Goal: Task Accomplishment & Management: Use online tool/utility

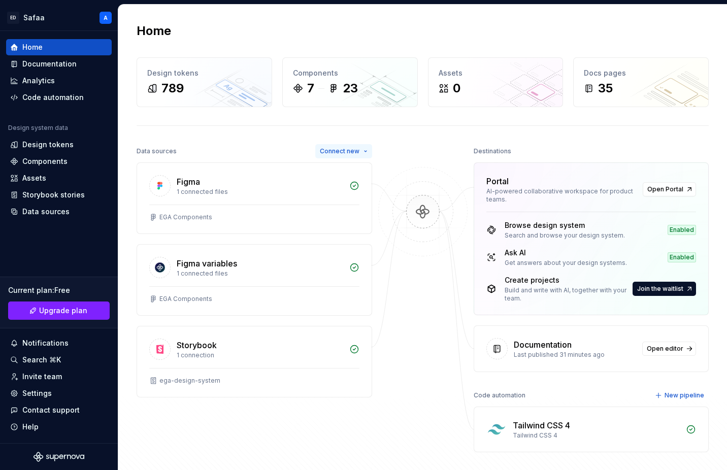
click at [327, 151] on span "Connect new" at bounding box center [340, 151] width 40 height 8
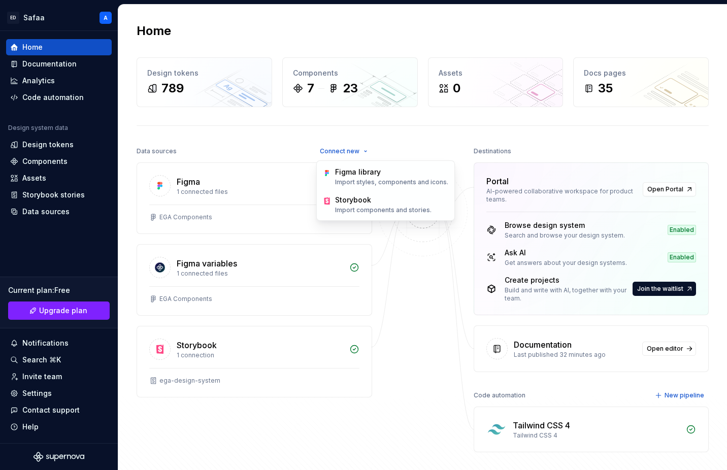
click at [389, 147] on div at bounding box center [423, 298] width 102 height 308
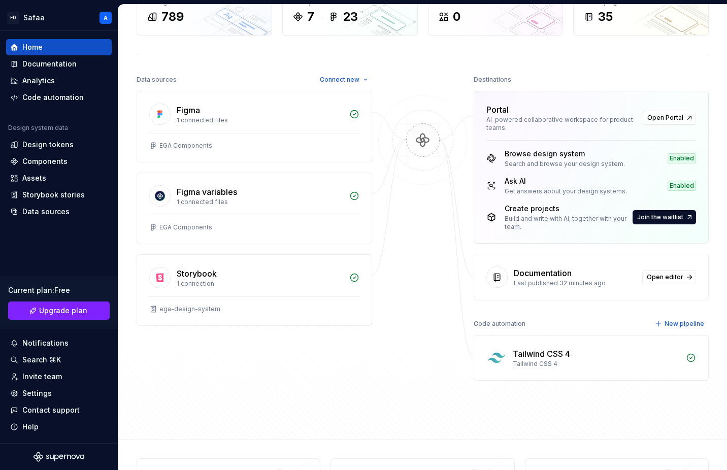
scroll to position [79, 0]
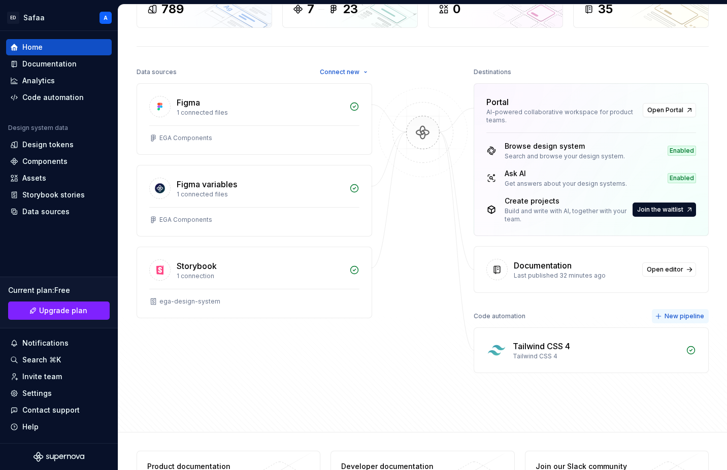
click at [680, 317] on span "New pipeline" at bounding box center [685, 316] width 40 height 8
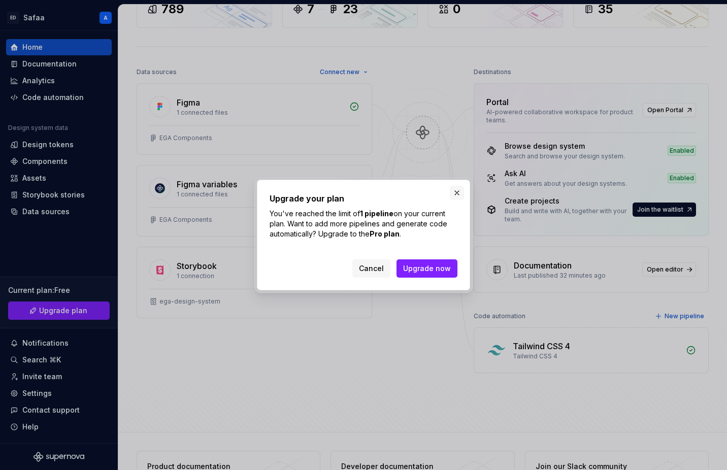
click at [459, 187] on button "button" at bounding box center [457, 193] width 14 height 14
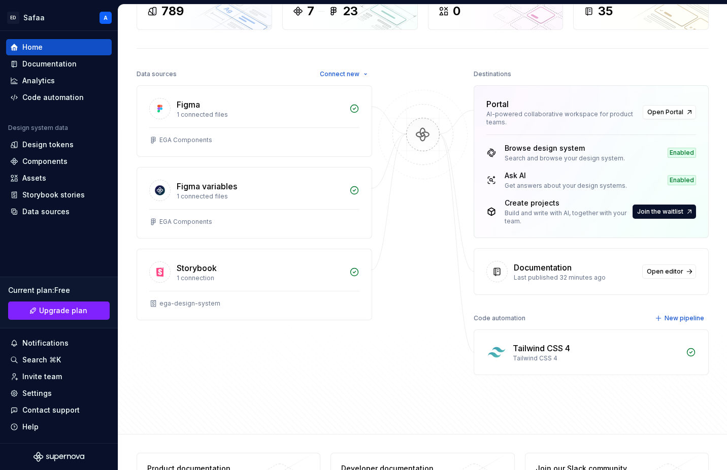
scroll to position [78, 0]
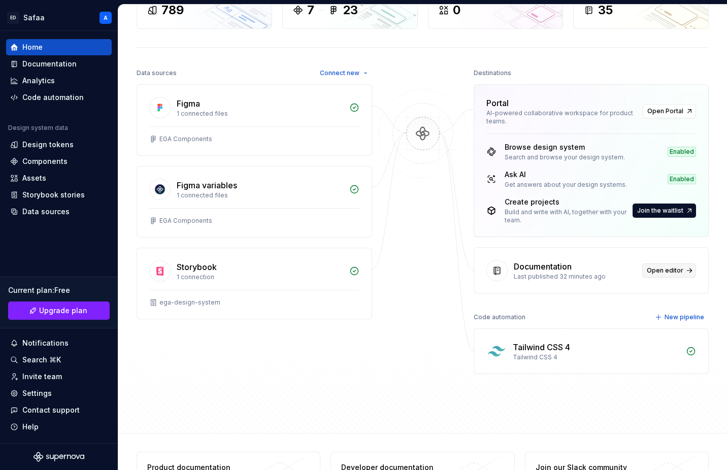
click at [667, 271] on span "Open editor" at bounding box center [665, 271] width 37 height 8
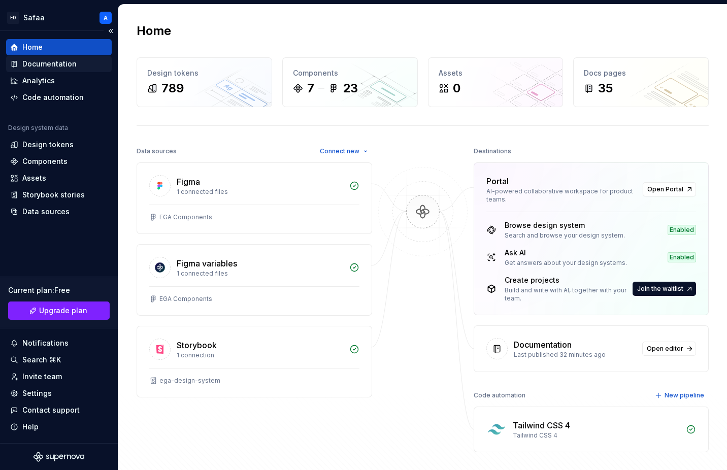
click at [74, 65] on div "Documentation" at bounding box center [49, 64] width 54 height 10
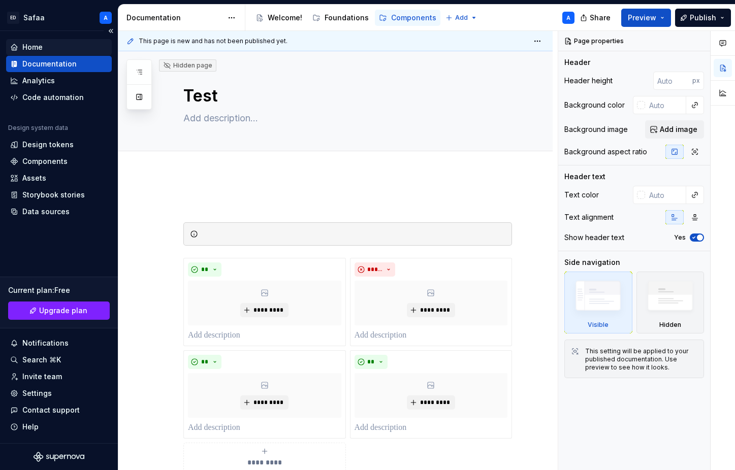
click at [55, 49] on div "Home" at bounding box center [58, 47] width 97 height 10
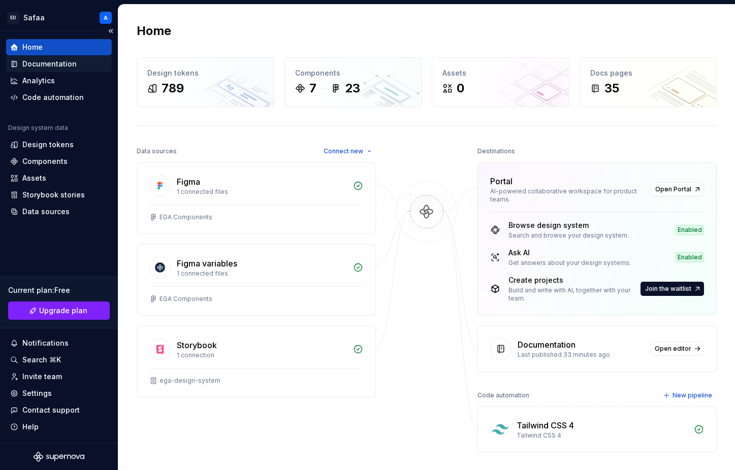
click at [49, 69] on div "Documentation" at bounding box center [49, 64] width 54 height 10
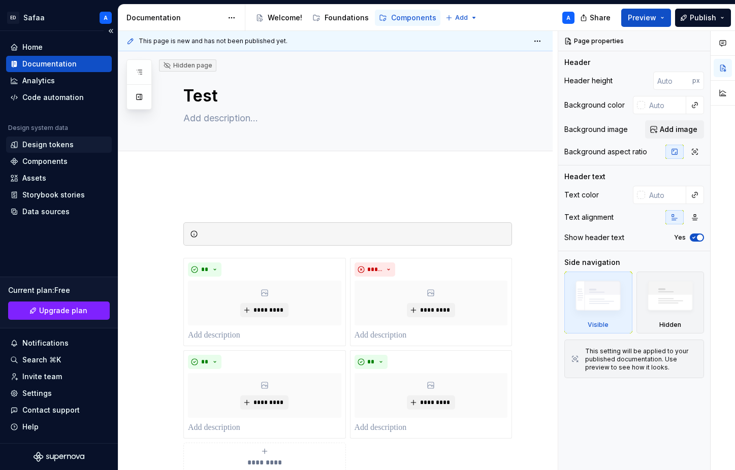
click at [42, 147] on div "Design tokens" at bounding box center [47, 145] width 51 height 10
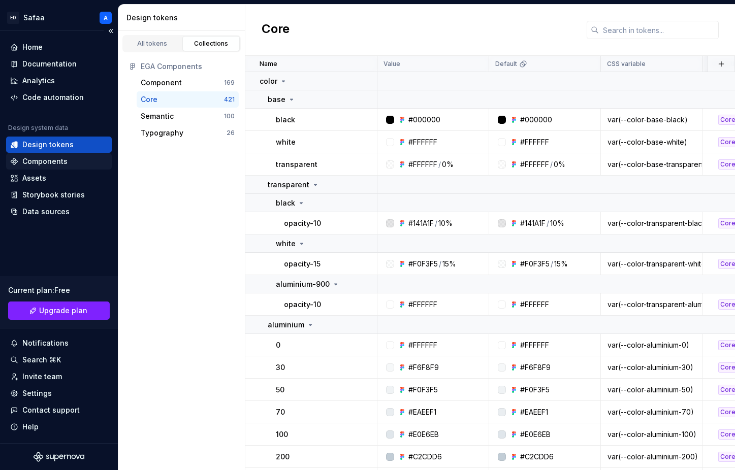
click at [50, 165] on div "Components" at bounding box center [44, 161] width 45 height 10
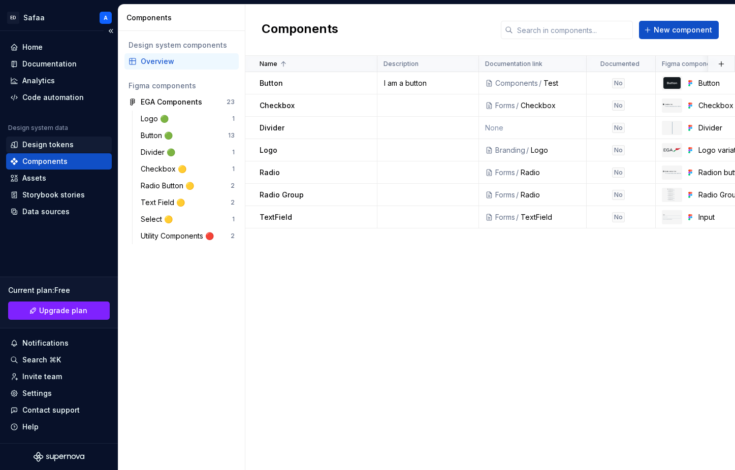
click at [58, 142] on div "Design tokens" at bounding box center [47, 145] width 51 height 10
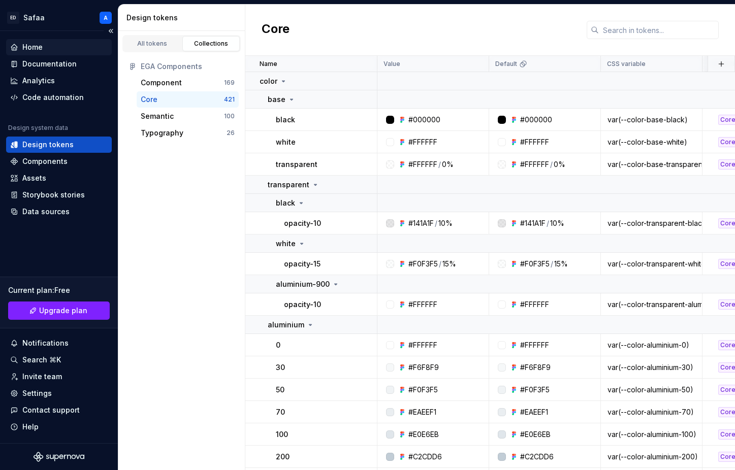
click at [40, 49] on div "Home" at bounding box center [32, 47] width 20 height 10
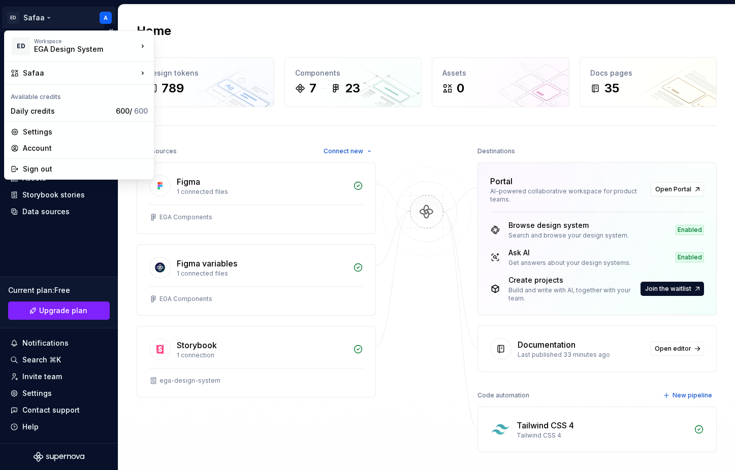
click at [36, 14] on html "[PERSON_NAME] A Home Documentation Analytics Code automation Design system data…" at bounding box center [367, 235] width 735 height 470
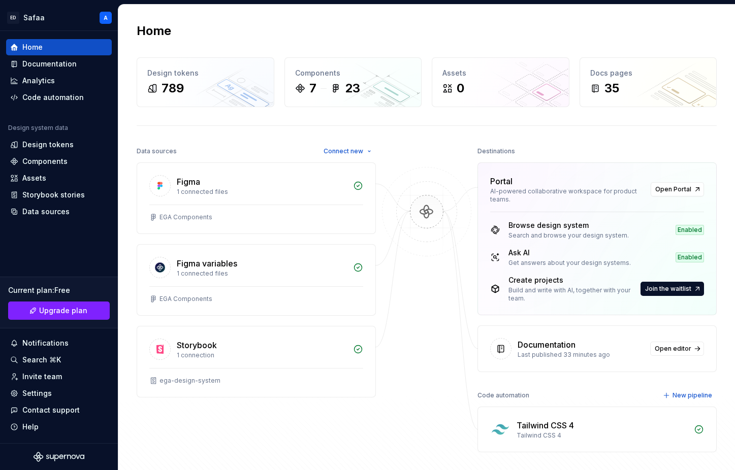
click at [223, 19] on html "[PERSON_NAME] A Home Documentation Analytics Code automation Design system data…" at bounding box center [367, 235] width 735 height 470
click at [42, 197] on div "Storybook stories" at bounding box center [53, 195] width 62 height 10
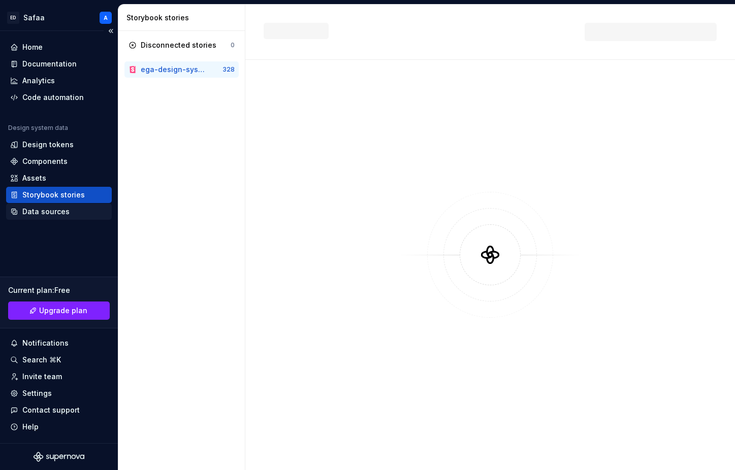
click at [45, 211] on div "Data sources" at bounding box center [45, 212] width 47 height 10
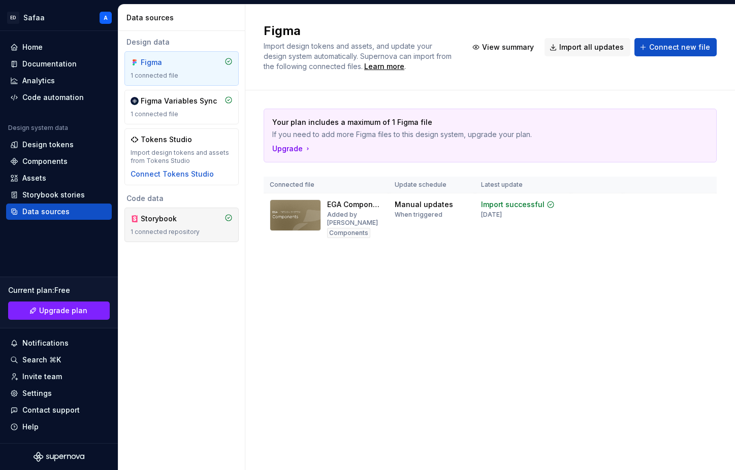
click at [175, 222] on div "Storybook" at bounding box center [165, 219] width 49 height 10
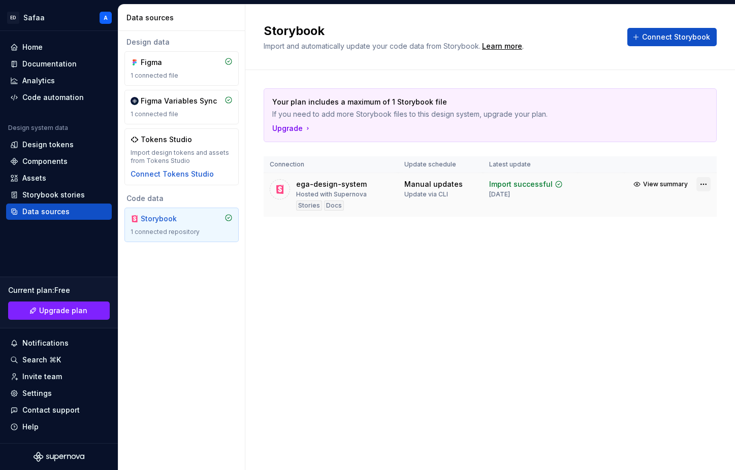
click at [699, 184] on html "[PERSON_NAME] A Home Documentation Analytics Code automation Design system data…" at bounding box center [367, 235] width 735 height 470
click at [684, 219] on link "Open Storybook" at bounding box center [668, 220] width 76 height 10
click at [423, 234] on div "Your plan includes a maximum of 1 Storybook file If you need to add more Storyb…" at bounding box center [490, 162] width 453 height 185
click at [706, 182] on html "[PERSON_NAME] A Home Documentation Analytics Code automation Design system data…" at bounding box center [367, 235] width 735 height 470
click at [533, 263] on html "[PERSON_NAME] A Home Documentation Analytics Code automation Design system data…" at bounding box center [367, 235] width 735 height 470
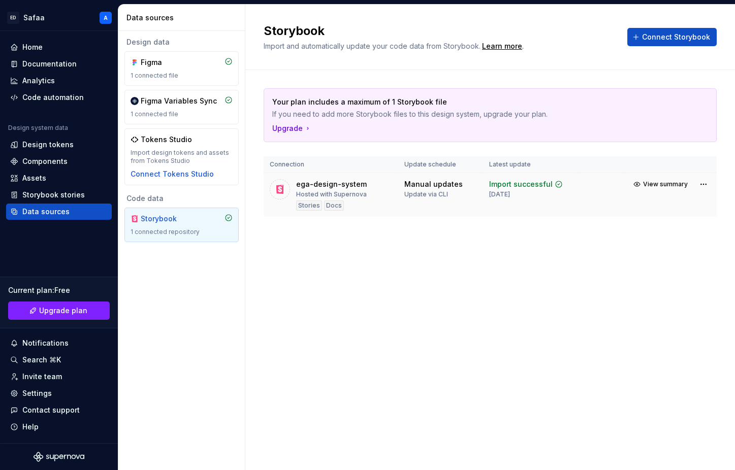
click at [465, 199] on td "Manual updates Update via CLI" at bounding box center [440, 195] width 84 height 44
click at [706, 187] on html "[PERSON_NAME] A Home Documentation Analytics Code automation Design system data…" at bounding box center [367, 235] width 735 height 470
click at [455, 262] on html "[PERSON_NAME] A Home Documentation Analytics Code automation Design system data…" at bounding box center [367, 235] width 735 height 470
click at [42, 396] on div "Settings" at bounding box center [36, 393] width 29 height 10
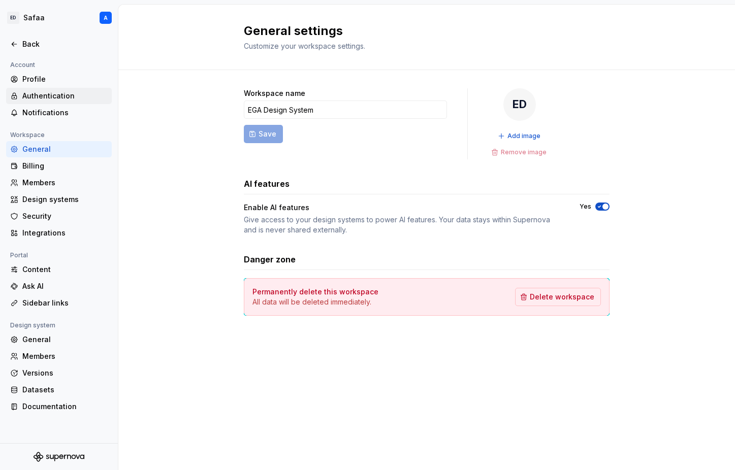
click at [48, 93] on div "Authentication" at bounding box center [64, 96] width 85 height 10
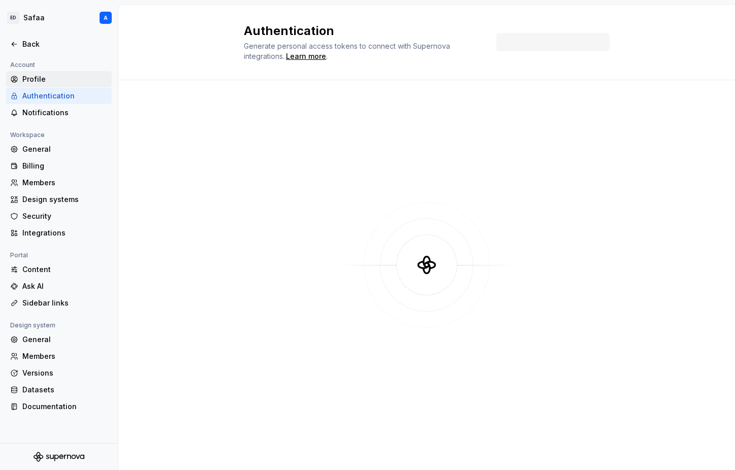
click at [48, 81] on div "Profile" at bounding box center [64, 79] width 85 height 10
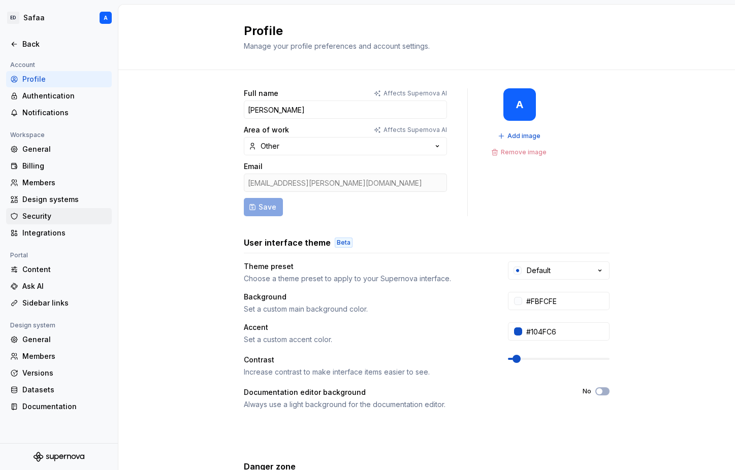
click at [49, 212] on div "Security" at bounding box center [64, 216] width 85 height 10
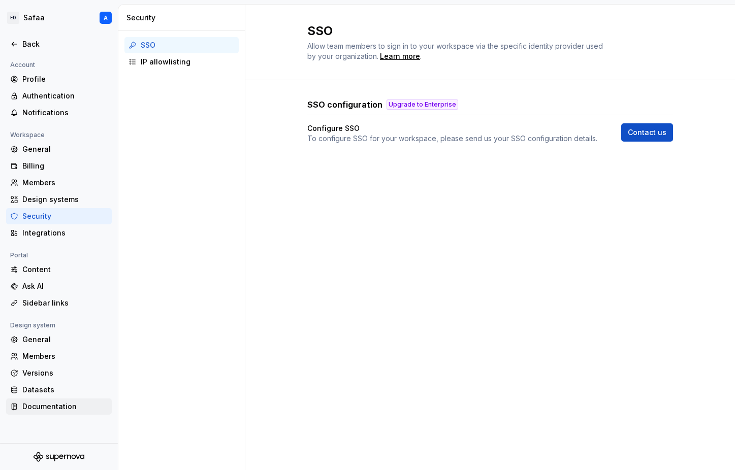
click at [41, 408] on div "Documentation" at bounding box center [64, 407] width 85 height 10
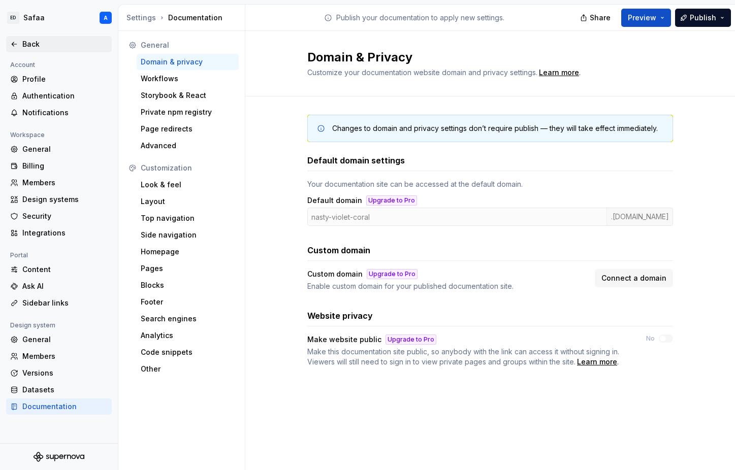
click at [18, 49] on div "Back" at bounding box center [59, 44] width 106 height 16
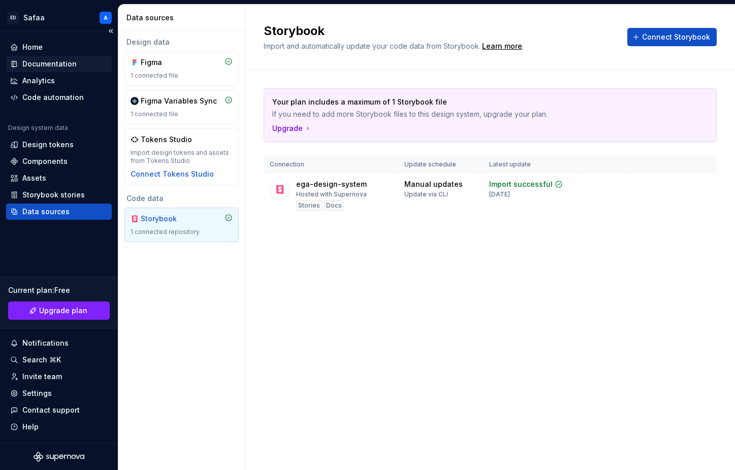
click at [52, 69] on div "Documentation" at bounding box center [59, 64] width 106 height 16
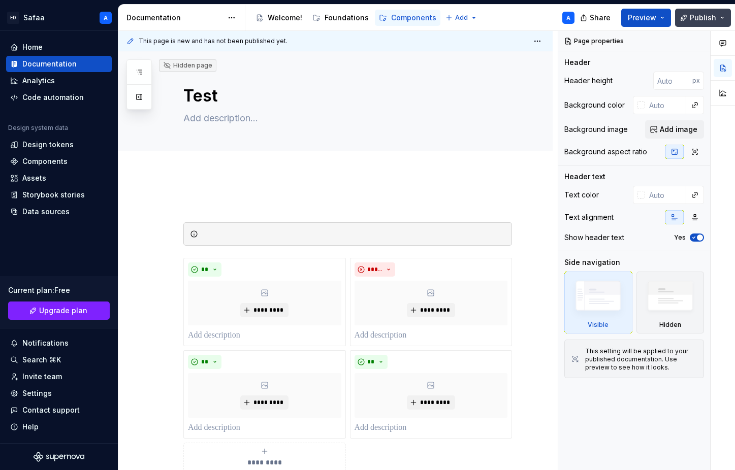
click at [721, 20] on button "Publish" at bounding box center [703, 18] width 56 height 18
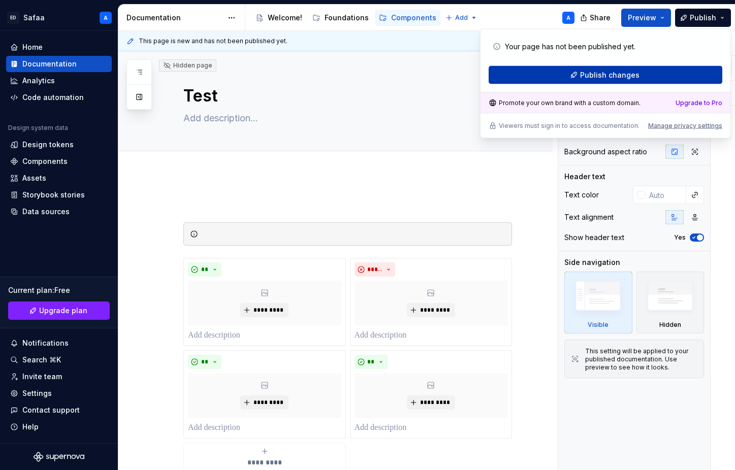
click at [643, 75] on button "Publish changes" at bounding box center [605, 75] width 234 height 18
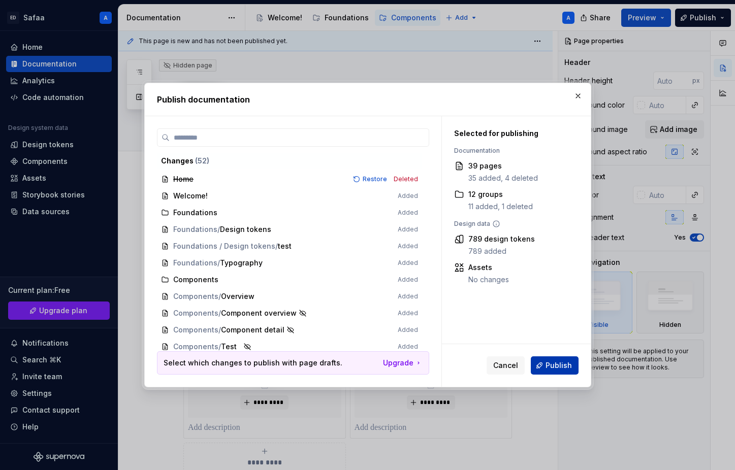
click at [556, 362] on span "Publish" at bounding box center [558, 365] width 26 height 10
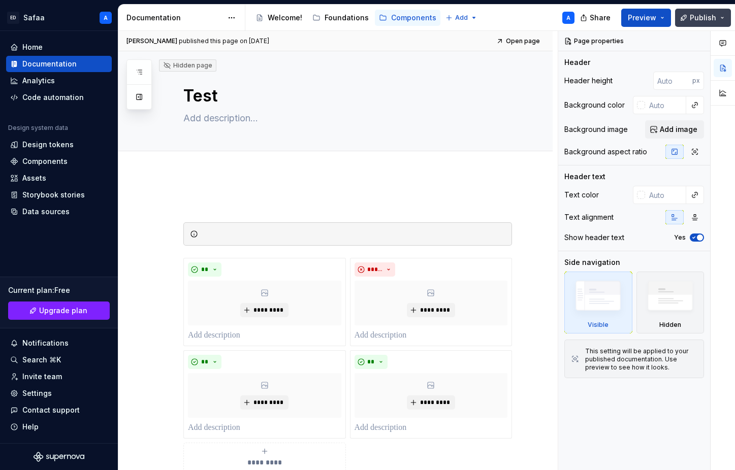
click at [708, 14] on span "Publish" at bounding box center [702, 18] width 26 height 10
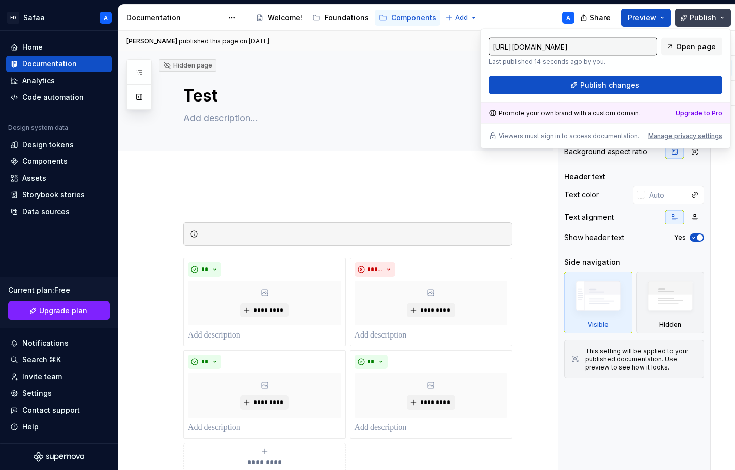
click at [712, 15] on span "Publish" at bounding box center [702, 18] width 26 height 10
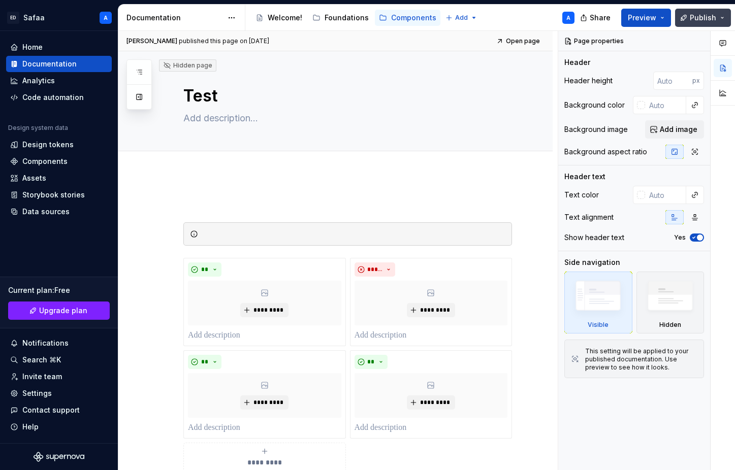
click at [715, 19] on span "Publish" at bounding box center [702, 18] width 26 height 10
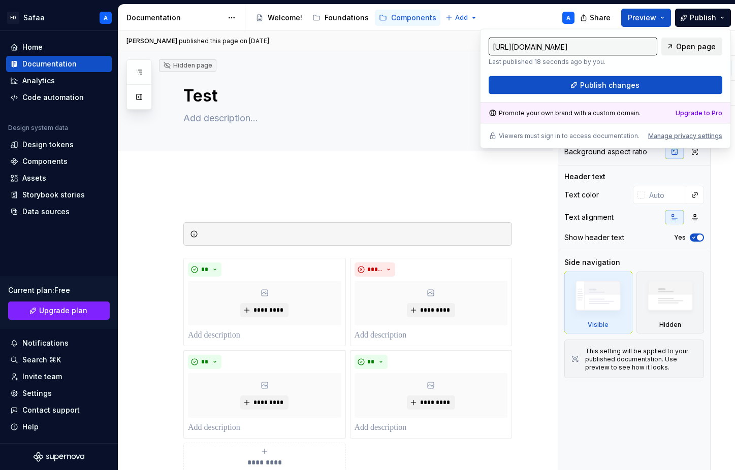
click at [692, 48] on span "Open page" at bounding box center [696, 47] width 40 height 10
click at [594, 140] on div "[URL][DOMAIN_NAME] Last published 18 seconds ago by you. Open page Publish chan…" at bounding box center [605, 89] width 251 height 120
click at [583, 39] on input "[URL][DOMAIN_NAME]" at bounding box center [572, 47] width 169 height 18
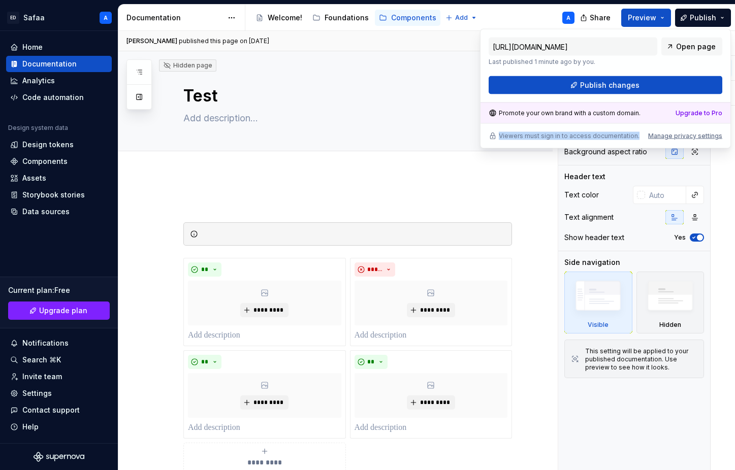
drag, startPoint x: 638, startPoint y: 136, endPoint x: 486, endPoint y: 136, distance: 151.8
click at [486, 136] on div "[URL][DOMAIN_NAME] Last published 1 minute ago by you. Open page Publish change…" at bounding box center [605, 89] width 251 height 120
click at [519, 134] on p "Viewers must sign in to access documentation." at bounding box center [569, 136] width 141 height 8
drag, startPoint x: 485, startPoint y: 135, endPoint x: 636, endPoint y: 138, distance: 150.3
click at [636, 138] on div "[URL][DOMAIN_NAME] Last published 1 minute ago by you. Open page Publish change…" at bounding box center [605, 89] width 251 height 120
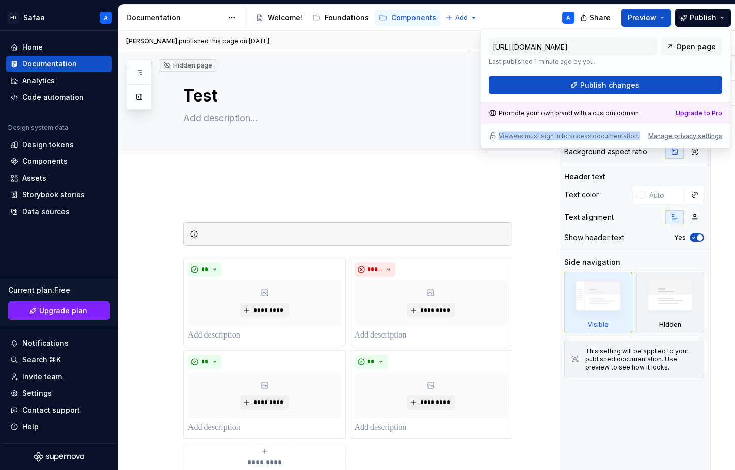
click at [499, 136] on p "Viewers must sign in to access documentation." at bounding box center [569, 136] width 141 height 8
drag, startPoint x: 499, startPoint y: 136, endPoint x: 639, endPoint y: 136, distance: 140.1
click at [639, 136] on div "Viewers must sign in to access documentation. Manage privacy settings" at bounding box center [605, 136] width 234 height 8
click at [634, 136] on div "Viewers must sign in to access documentation. Manage privacy settings" at bounding box center [605, 136] width 234 height 8
drag, startPoint x: 640, startPoint y: 136, endPoint x: 497, endPoint y: 135, distance: 143.2
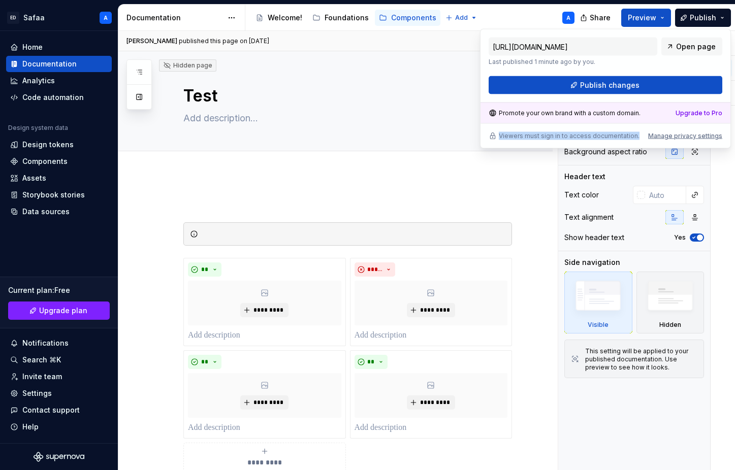
click at [497, 135] on div "Viewers must sign in to access documentation. Manage privacy settings" at bounding box center [605, 136] width 234 height 8
click at [639, 137] on div "Viewers must sign in to access documentation. Manage privacy settings" at bounding box center [605, 136] width 234 height 8
drag, startPoint x: 636, startPoint y: 137, endPoint x: 487, endPoint y: 136, distance: 148.8
click at [487, 136] on div "[URL][DOMAIN_NAME] Last published 1 minute ago by you. Open page Publish change…" at bounding box center [605, 89] width 251 height 120
click at [640, 134] on div "Viewers must sign in to access documentation. Manage privacy settings" at bounding box center [605, 136] width 234 height 8
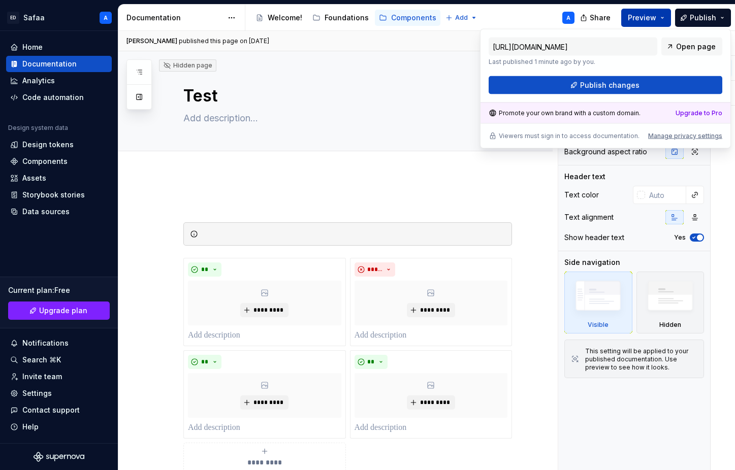
click at [658, 15] on button "Preview" at bounding box center [646, 18] width 50 height 18
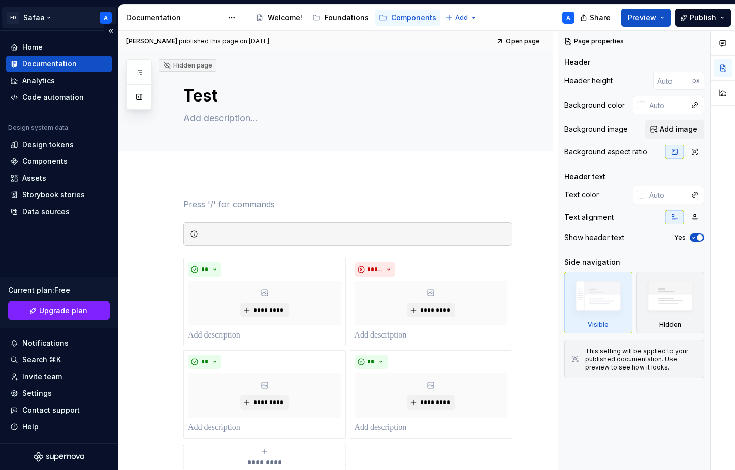
click at [43, 12] on html "[PERSON_NAME] A Home Documentation Analytics Code automation Design system data…" at bounding box center [367, 235] width 735 height 470
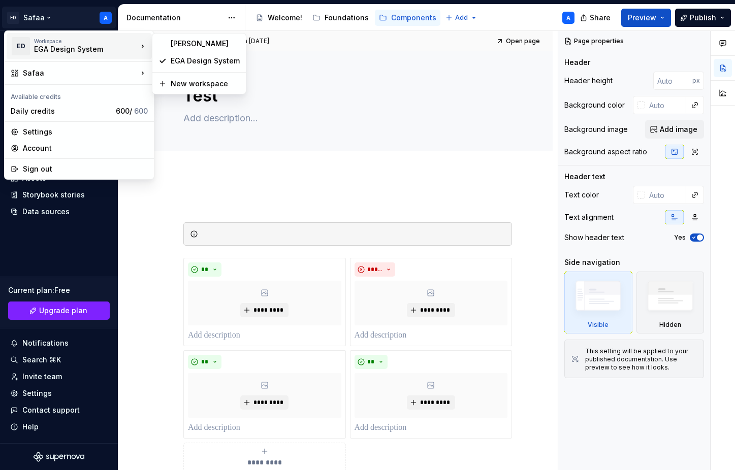
click at [232, 178] on html "[PERSON_NAME] A Home Documentation Analytics Code automation Design system data…" at bounding box center [367, 235] width 735 height 470
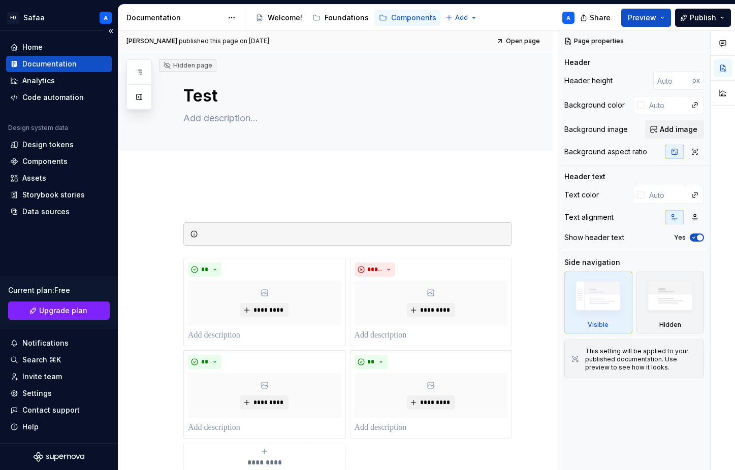
type textarea "*"
click at [62, 93] on div "Code automation" at bounding box center [52, 97] width 61 height 10
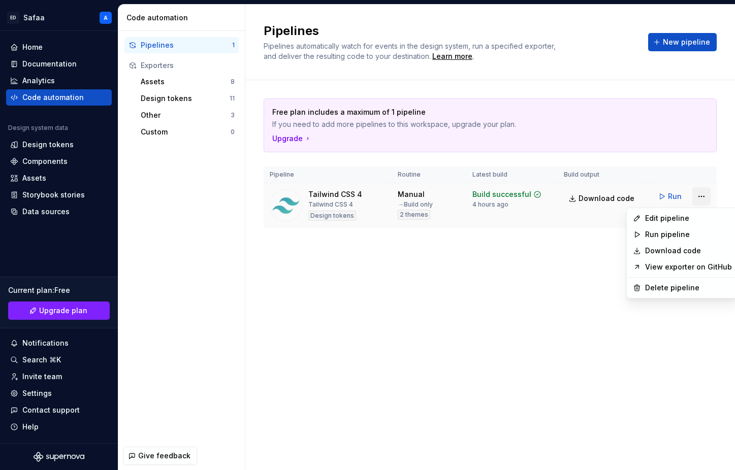
click at [701, 202] on html "[PERSON_NAME] A Home Documentation Analytics Code automation Design system data…" at bounding box center [367, 235] width 735 height 470
click at [683, 221] on div "Edit pipeline" at bounding box center [688, 218] width 87 height 10
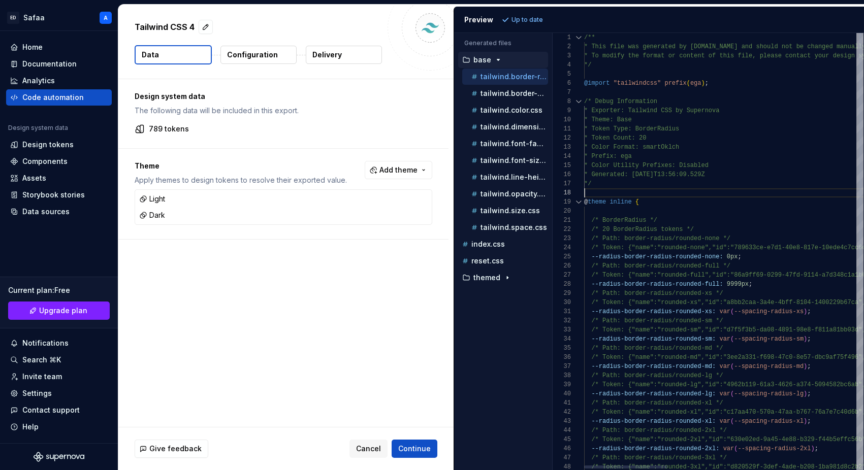
click at [552, 92] on div "Generated files Accessibility guide for tree . Navigate the tree with the arrow…" at bounding box center [659, 251] width 410 height 437
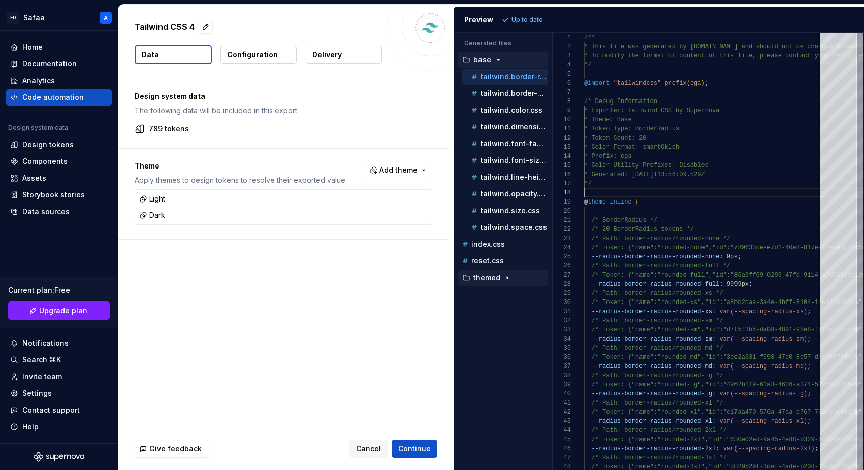
click at [495, 275] on p "themed" at bounding box center [486, 278] width 27 height 8
click at [509, 297] on p "tailwind.color.css" at bounding box center [511, 294] width 62 height 8
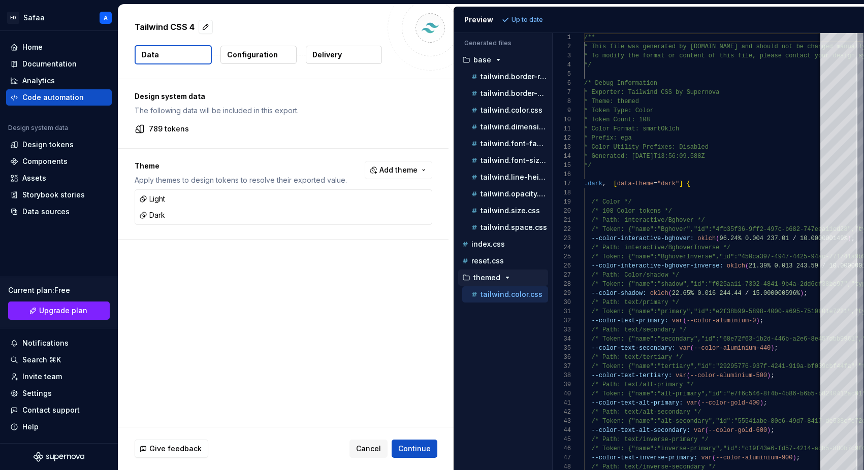
click at [506, 281] on icon "button" at bounding box center [507, 278] width 8 height 8
click at [500, 265] on p "reset.css" at bounding box center [487, 261] width 32 height 8
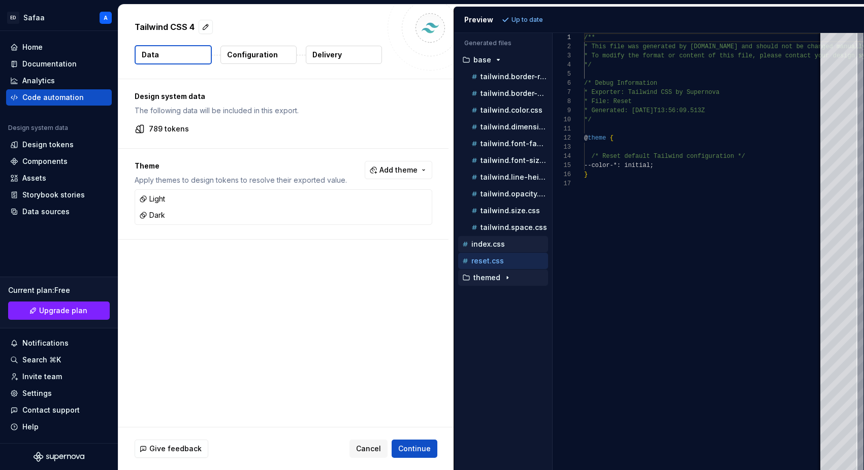
click at [498, 249] on button "index.css" at bounding box center [503, 244] width 90 height 11
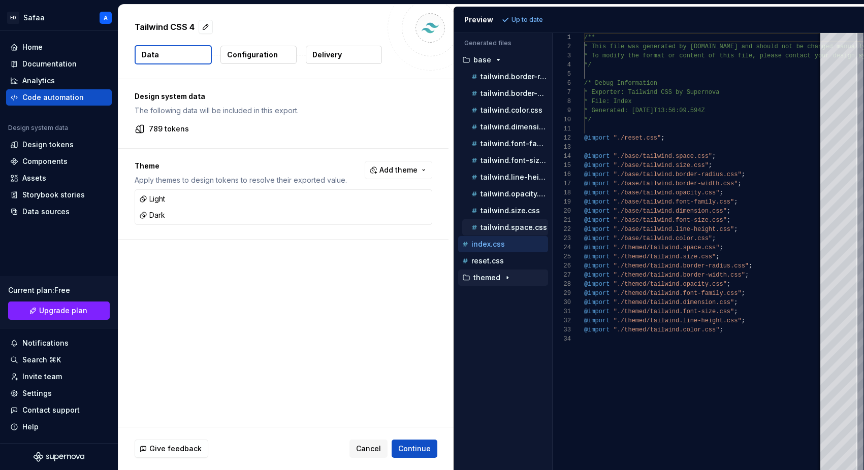
click at [498, 229] on p "tailwind.space.css" at bounding box center [513, 227] width 67 height 8
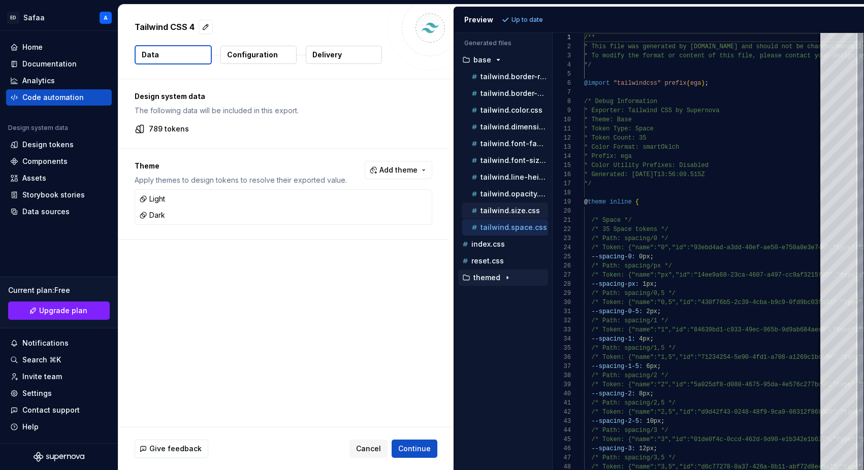
click at [498, 206] on div "tailwind.size.css" at bounding box center [508, 211] width 79 height 10
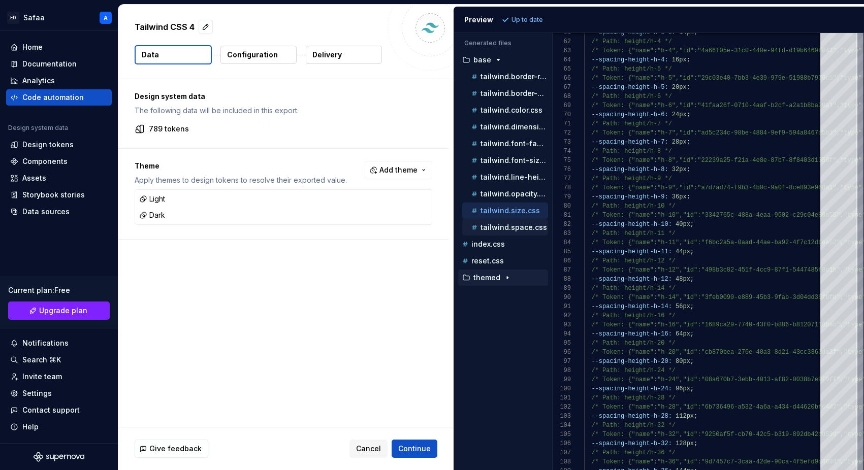
click at [512, 229] on p "tailwind.space.css" at bounding box center [513, 227] width 67 height 8
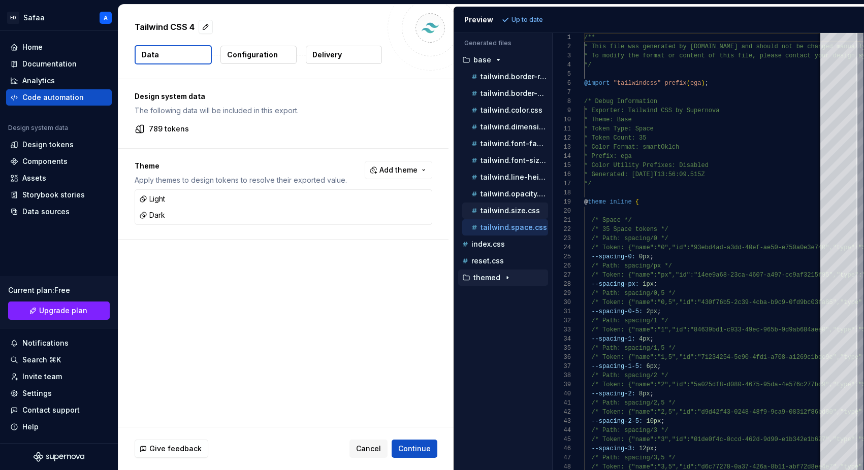
click at [508, 209] on p "tailwind.size.css" at bounding box center [509, 211] width 59 height 8
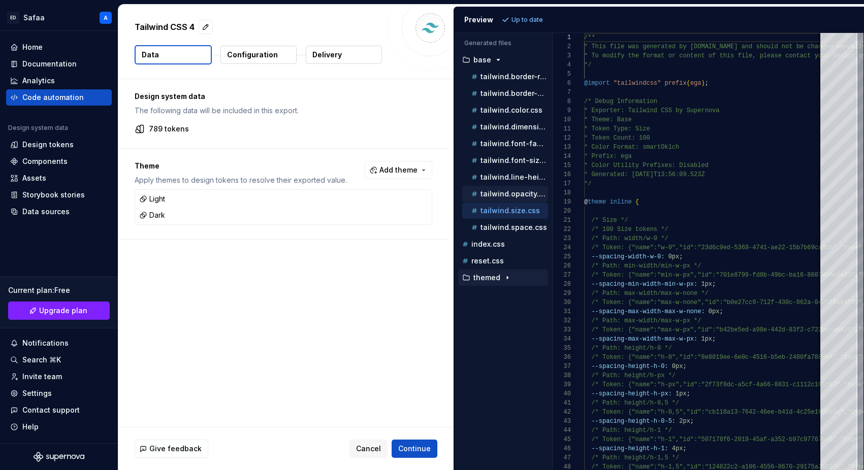
click at [502, 187] on div "tailwind.opacity.css" at bounding box center [505, 194] width 86 height 16
click at [507, 194] on p "tailwind.opacity.css" at bounding box center [514, 194] width 68 height 8
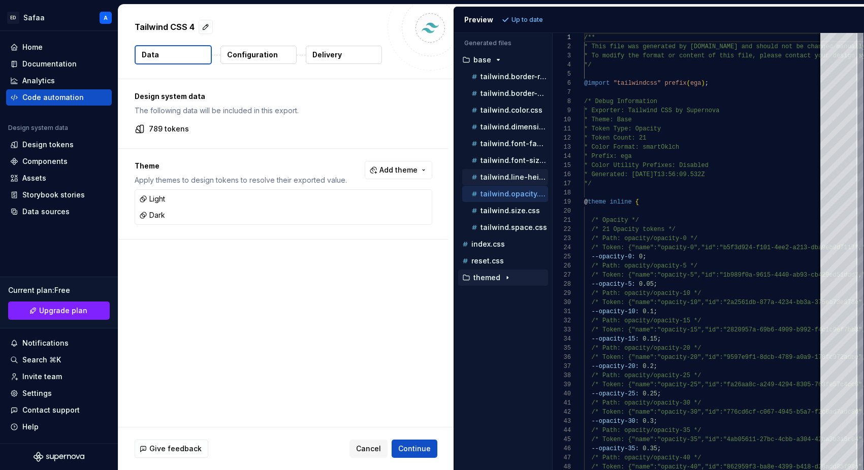
click at [507, 173] on p "tailwind.line-height.css" at bounding box center [514, 177] width 68 height 8
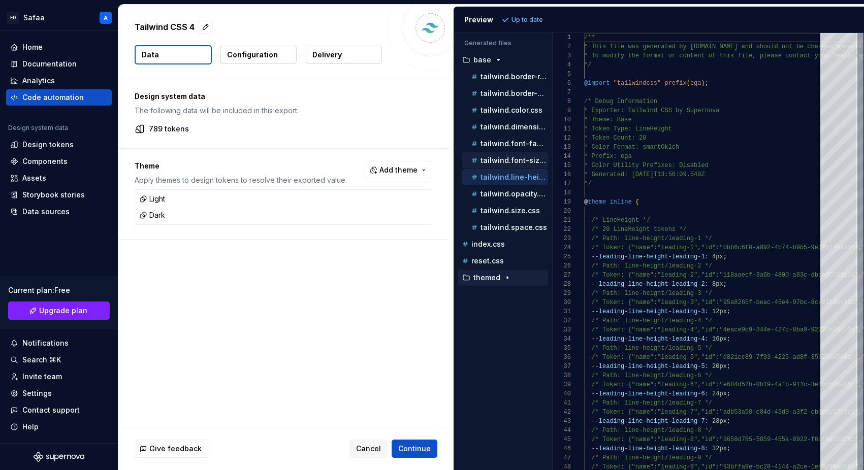
click at [509, 158] on p "tailwind.font-size.css" at bounding box center [514, 160] width 68 height 8
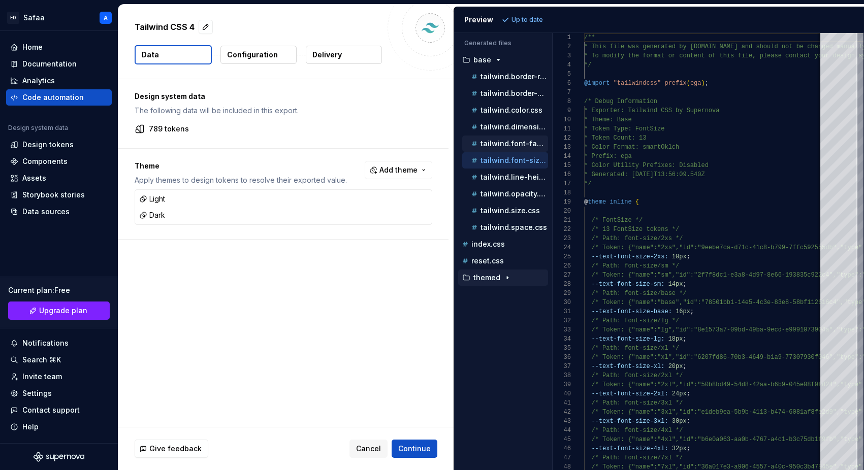
click at [504, 145] on p "tailwind.font-family.css" at bounding box center [514, 144] width 68 height 8
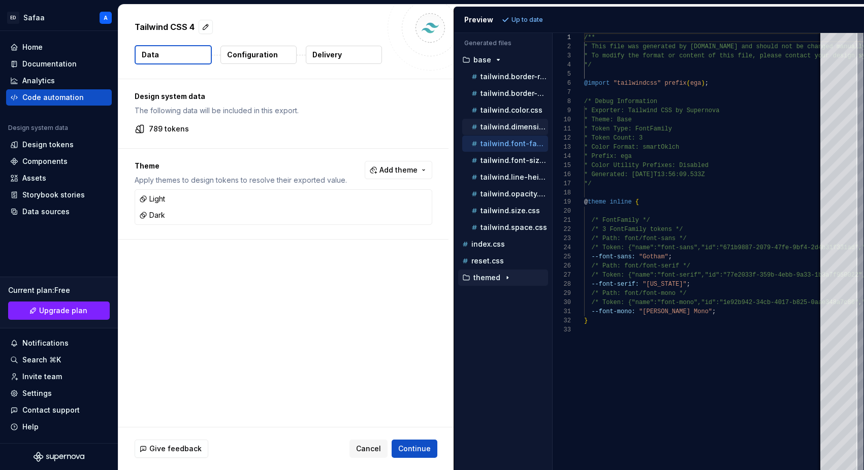
click at [503, 124] on p "tailwind.dimension.css" at bounding box center [514, 127] width 68 height 8
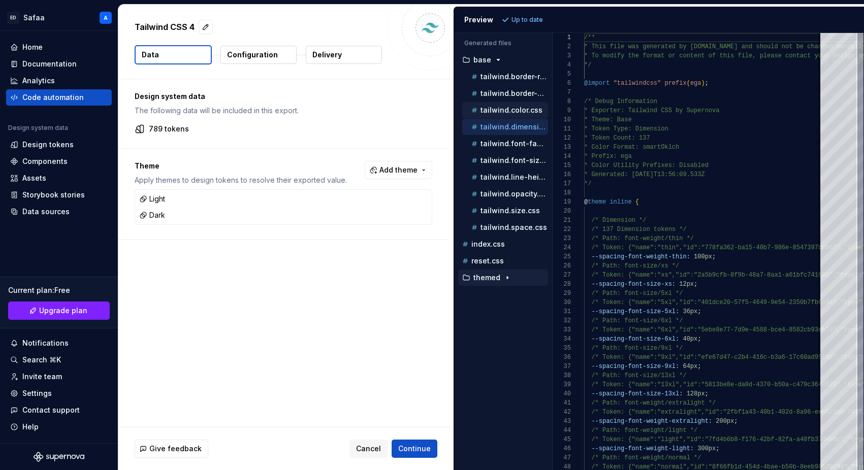
click at [506, 111] on p "tailwind.color.css" at bounding box center [511, 110] width 62 height 8
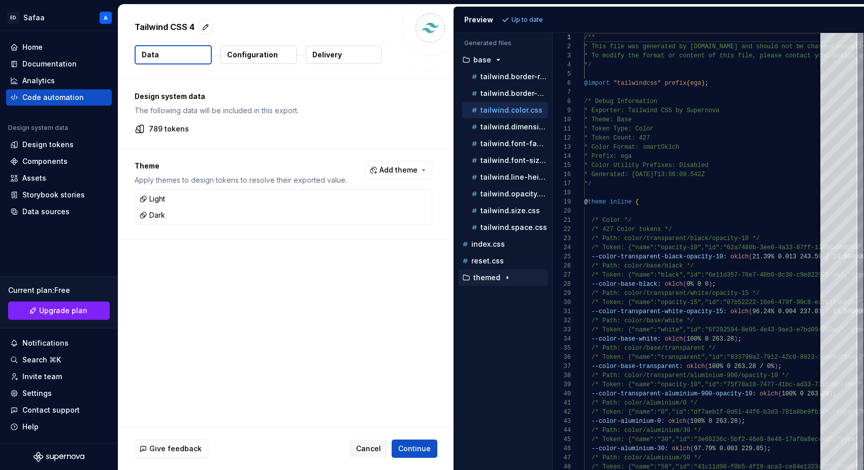
click at [503, 284] on div "themed" at bounding box center [503, 278] width 90 height 16
click at [504, 278] on icon "button" at bounding box center [507, 278] width 8 height 8
click at [506, 293] on p "tailwind.color.css" at bounding box center [511, 294] width 62 height 8
type textarea "**********"
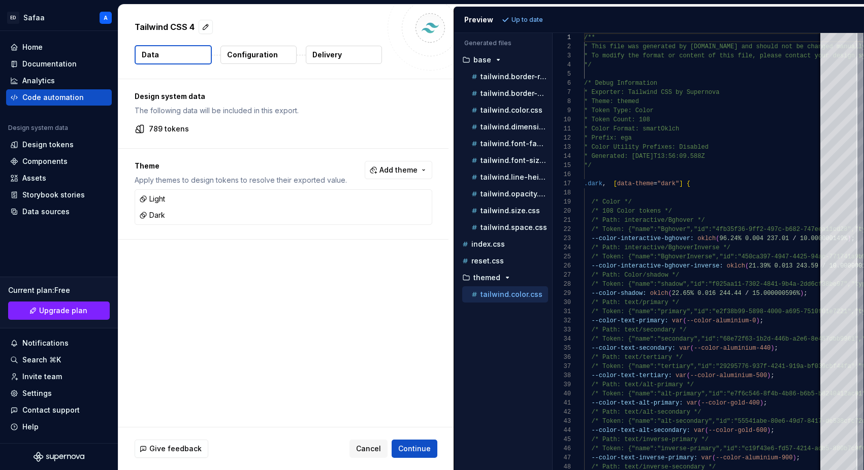
click at [254, 62] on button "Configuration" at bounding box center [258, 55] width 76 height 18
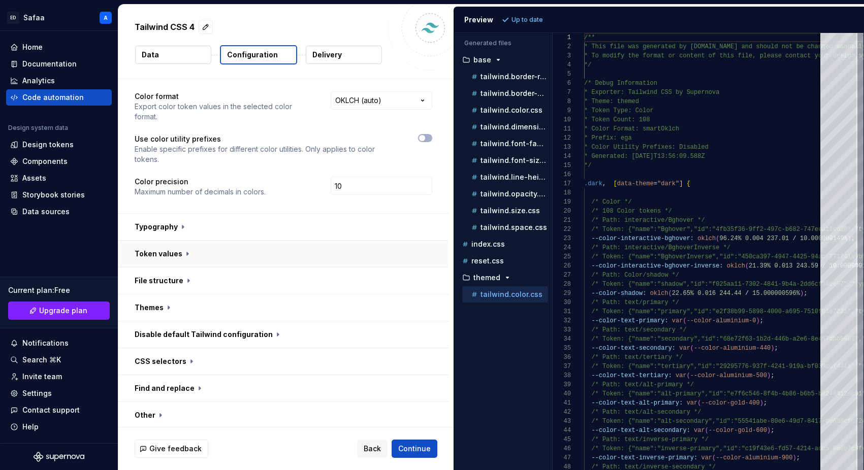
scroll to position [27, 0]
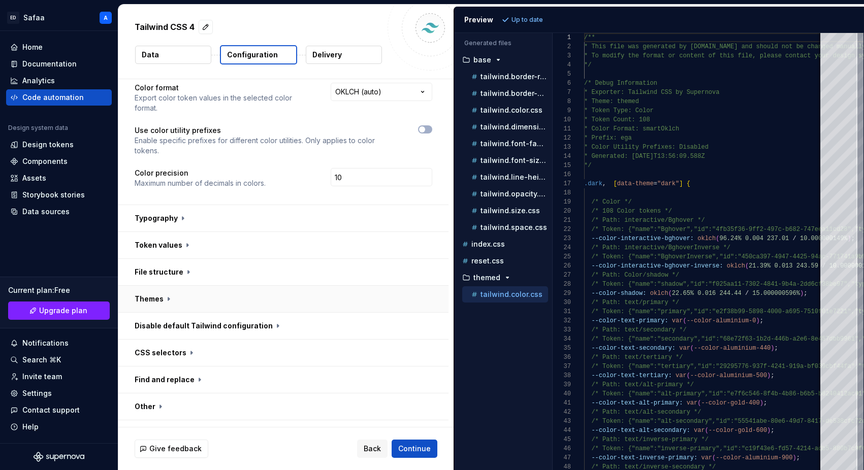
click at [169, 286] on button "button" at bounding box center [283, 299] width 330 height 26
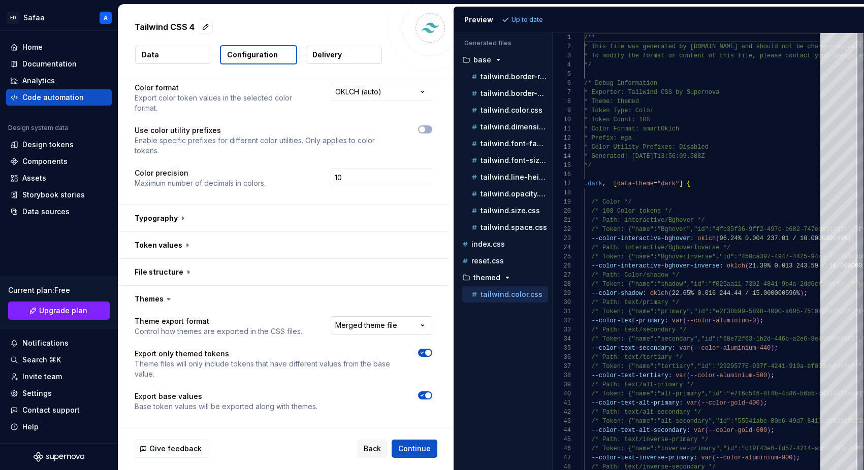
click at [378, 311] on html "**********" at bounding box center [432, 235] width 864 height 470
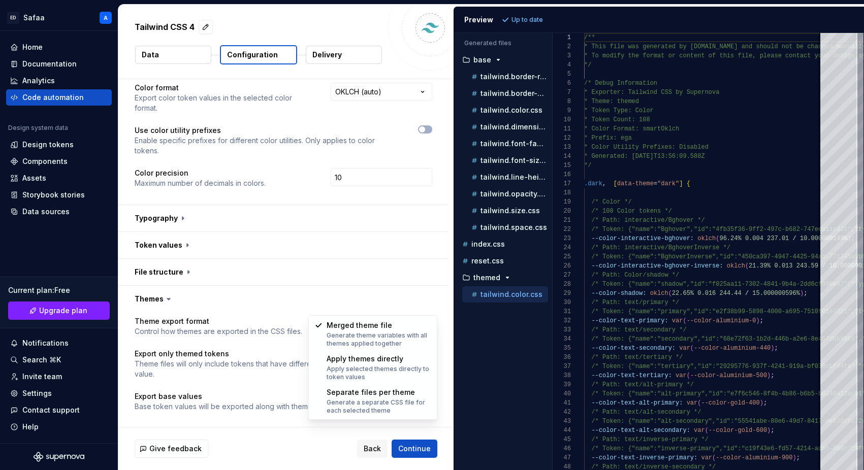
select select "**********"
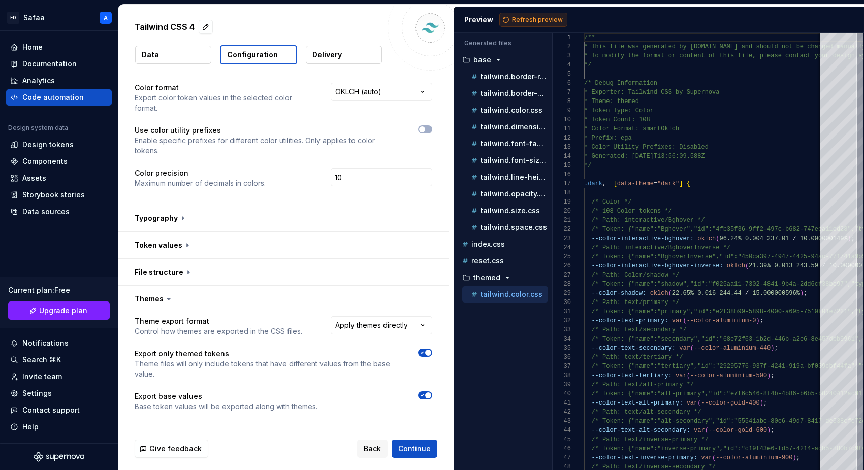
click at [539, 22] on span "Refresh preview" at bounding box center [537, 20] width 51 height 8
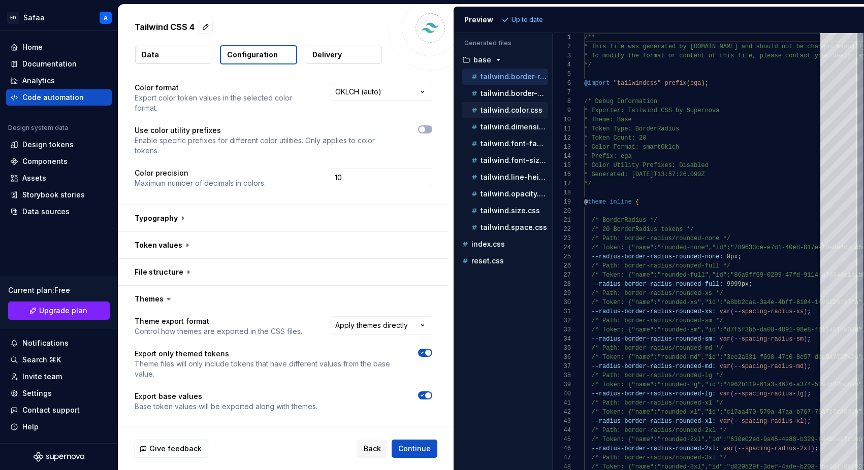
click at [520, 109] on p "tailwind.color.css" at bounding box center [511, 110] width 62 height 8
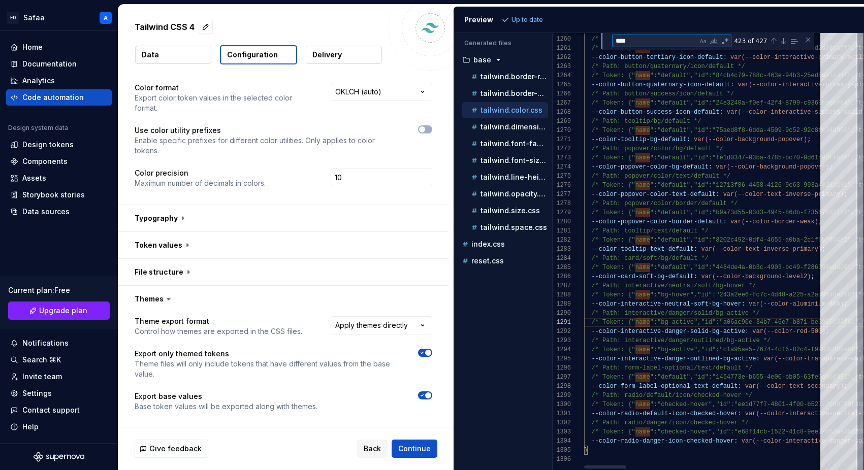
type textarea "**********"
type textarea "*"
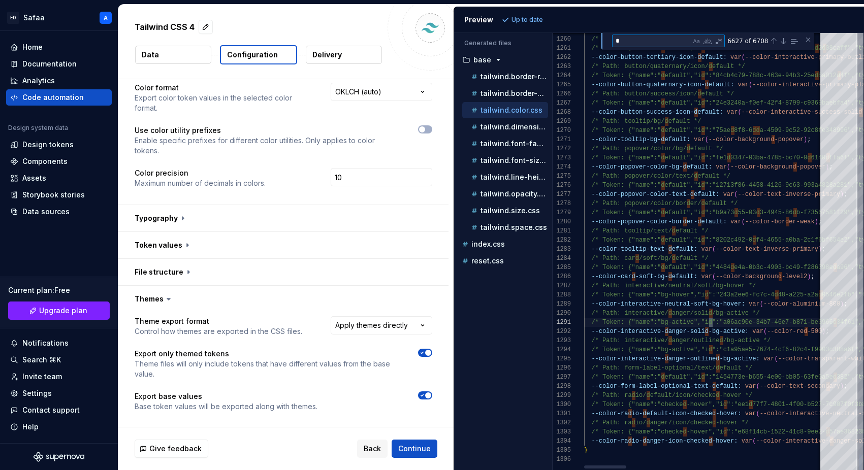
type textarea "**********"
type textarea "**"
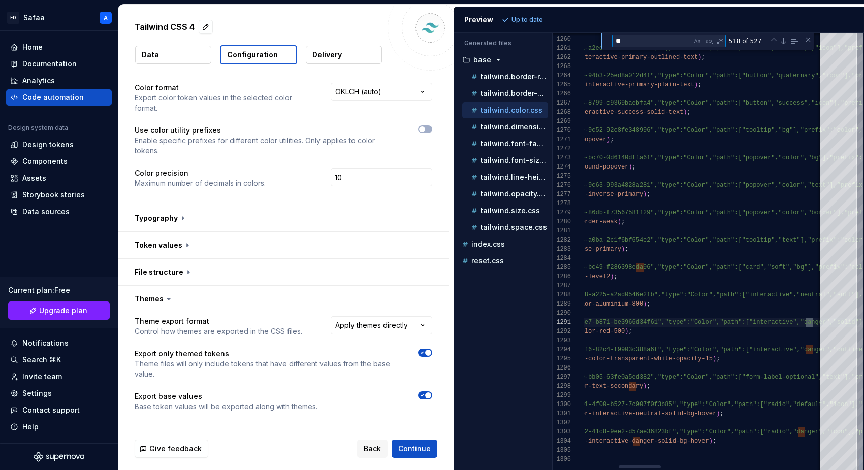
type textarea "**********"
type textarea "***"
type textarea "**********"
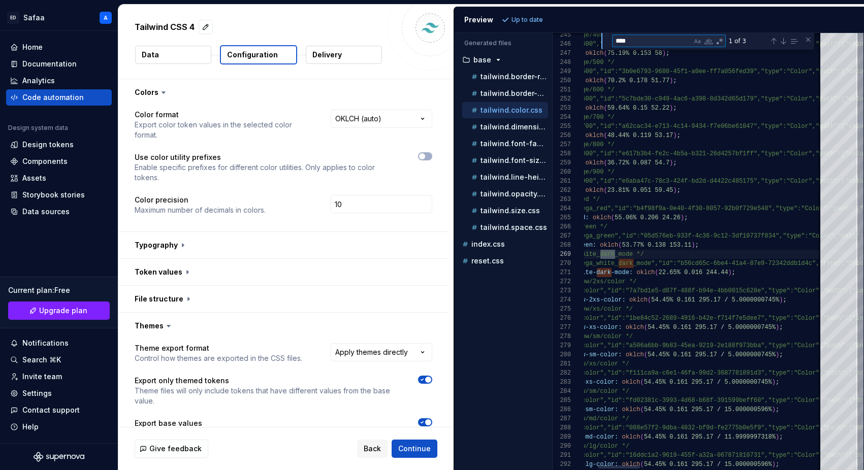
type textarea "****"
click at [727, 38] on div "Close (Escape)" at bounding box center [808, 40] width 8 height 8
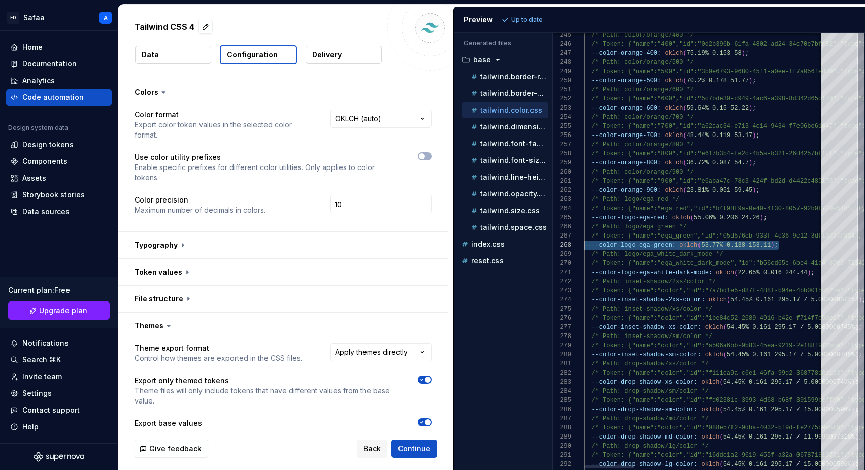
scroll to position [37, 0]
drag, startPoint x: 710, startPoint y: 244, endPoint x: 512, endPoint y: 245, distance: 197.5
type textarea "**********"
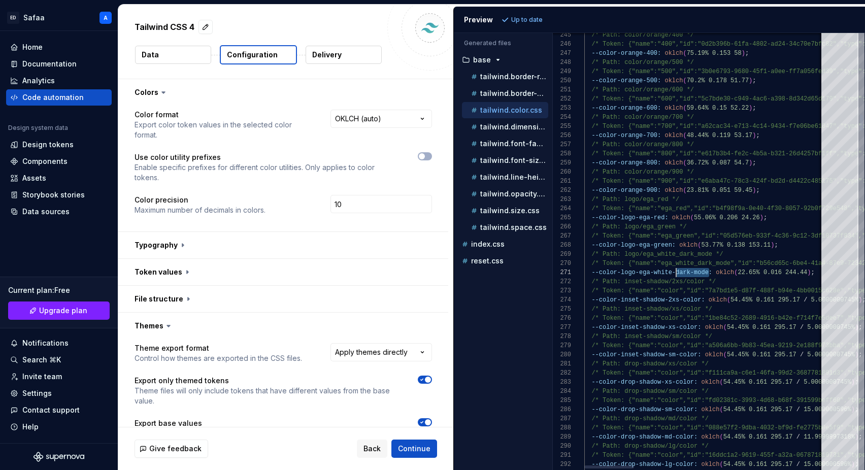
drag, startPoint x: 708, startPoint y: 274, endPoint x: 677, endPoint y: 276, distance: 31.0
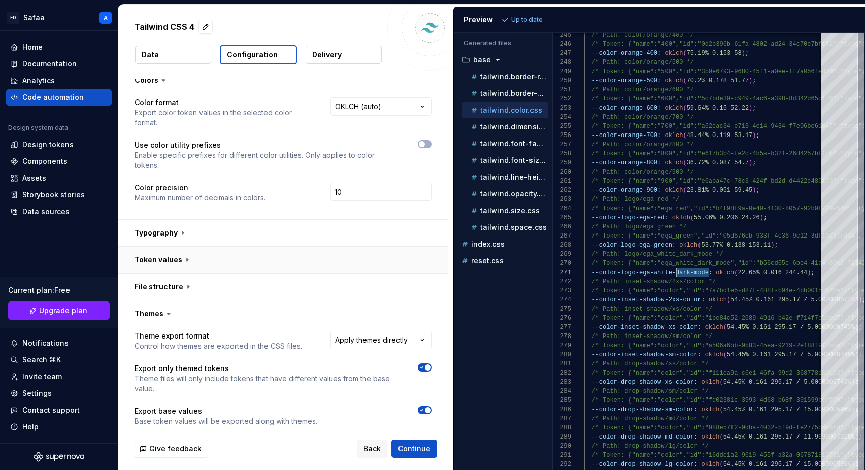
scroll to position [0, 0]
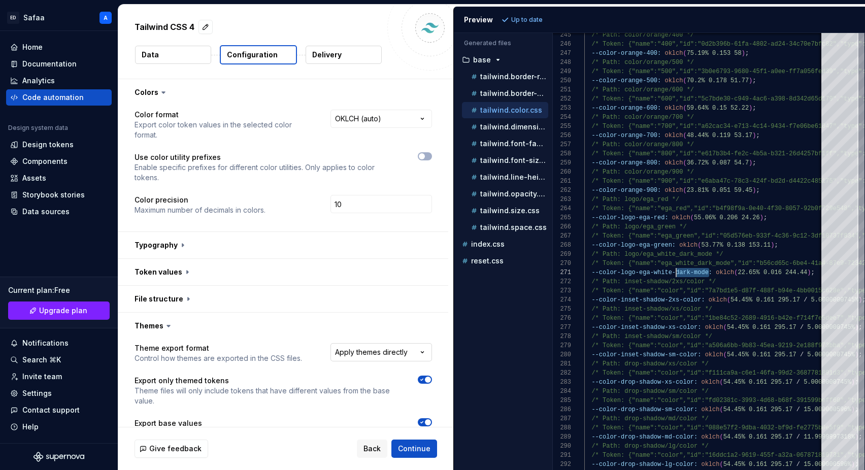
click at [391, 331] on html "**********" at bounding box center [432, 235] width 865 height 470
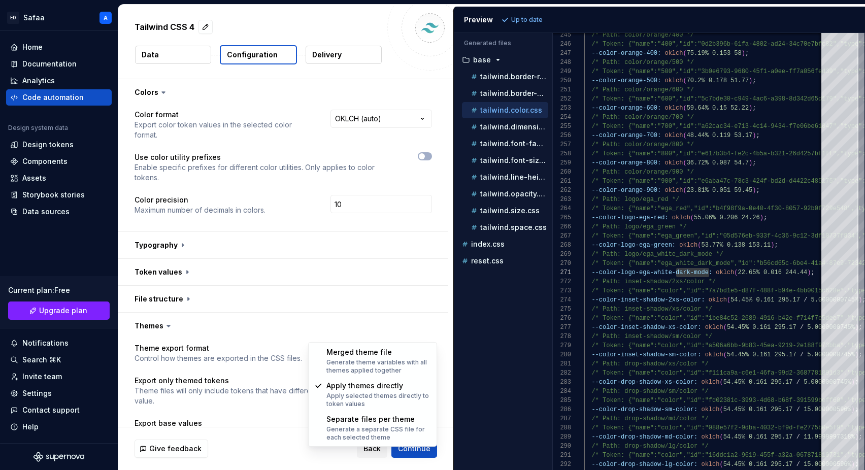
select select "**********"
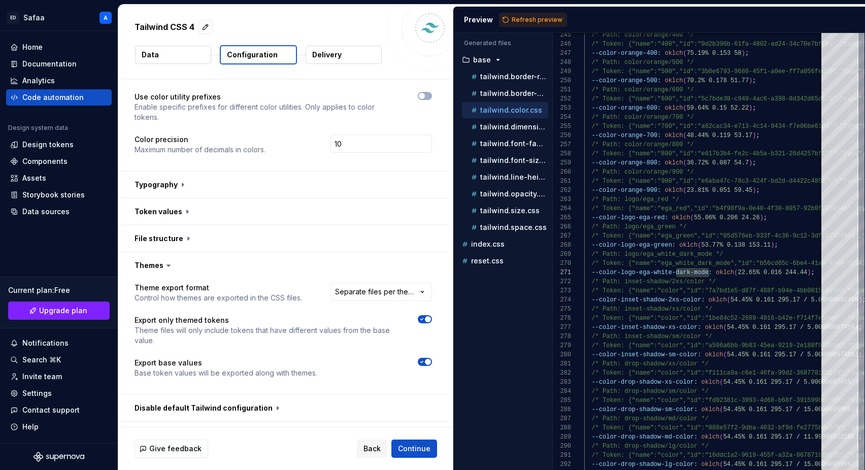
scroll to position [64, 0]
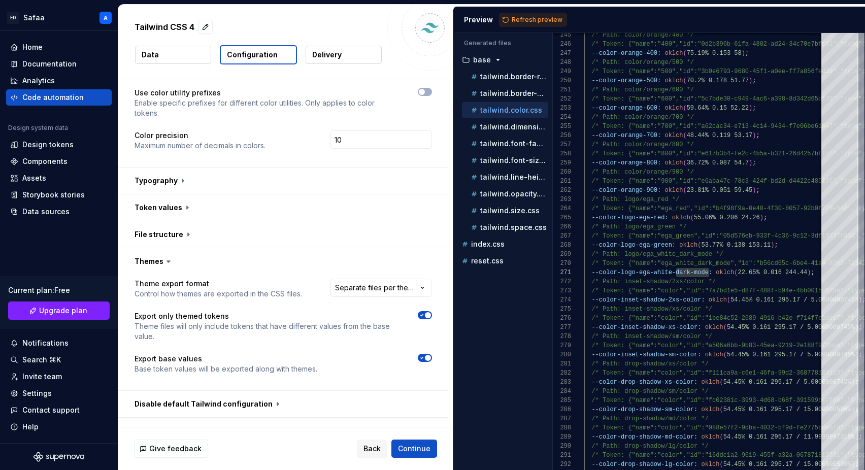
click at [430, 312] on span "button" at bounding box center [428, 315] width 6 height 6
click at [426, 312] on icon "button" at bounding box center [422, 315] width 8 height 6
click at [430, 312] on span "button" at bounding box center [428, 315] width 6 height 6
click at [537, 18] on span "Refresh preview" at bounding box center [537, 20] width 51 height 8
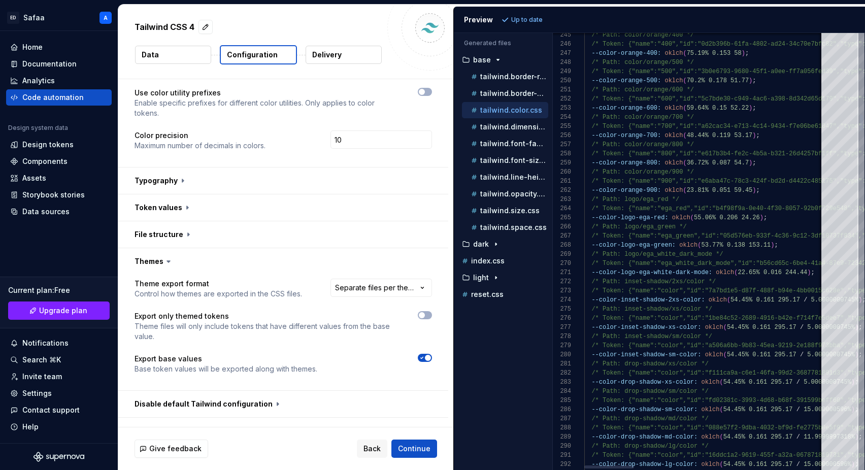
scroll to position [18, 81]
click at [503, 266] on div "index.css" at bounding box center [504, 261] width 88 height 10
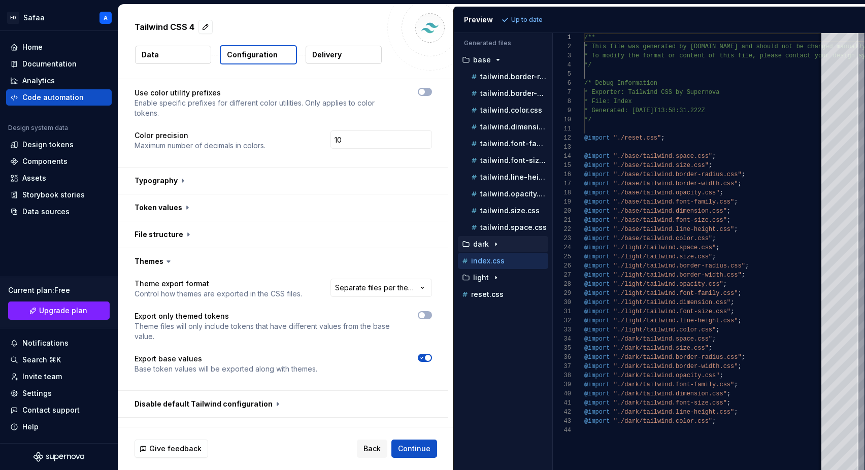
click at [489, 246] on div "dark" at bounding box center [504, 244] width 88 height 8
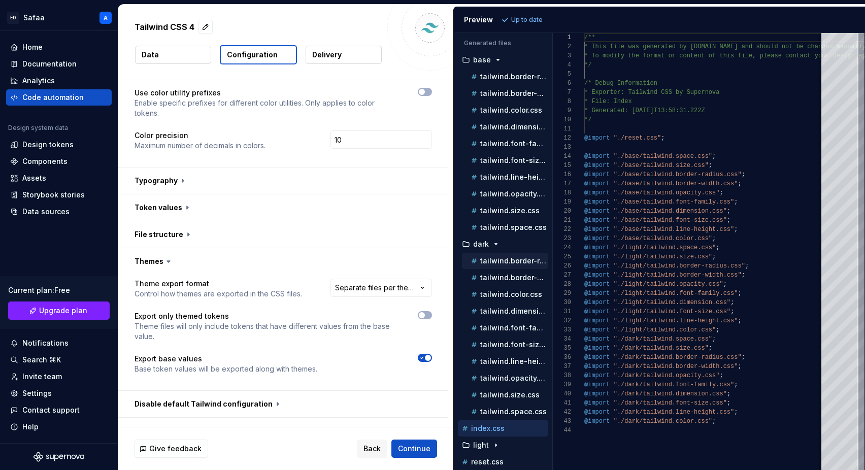
click at [502, 264] on p "tailwind.border-radius.css" at bounding box center [514, 261] width 68 height 8
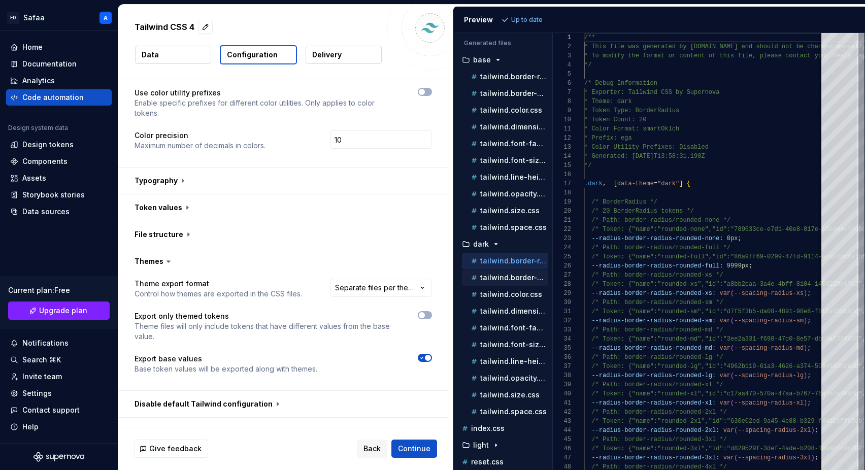
click at [502, 276] on p "tailwind.border-width.css" at bounding box center [514, 278] width 68 height 8
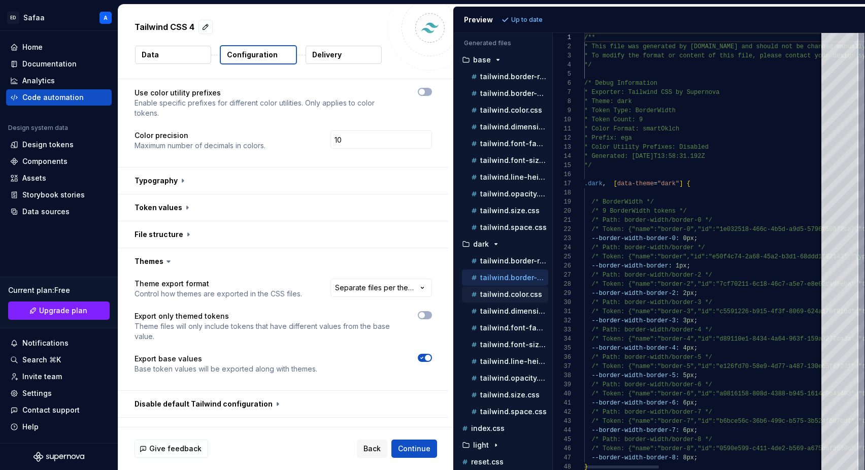
click at [502, 296] on p "tailwind.color.css" at bounding box center [511, 294] width 62 height 8
type textarea "**********"
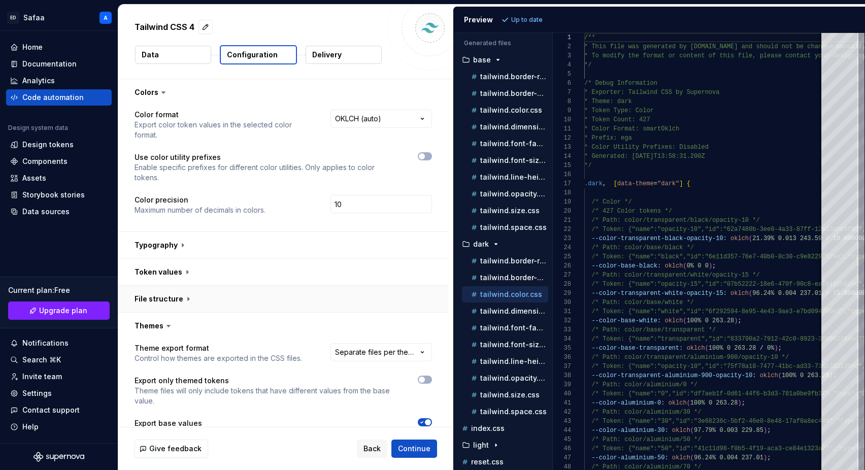
click at [191, 286] on button "button" at bounding box center [283, 299] width 330 height 26
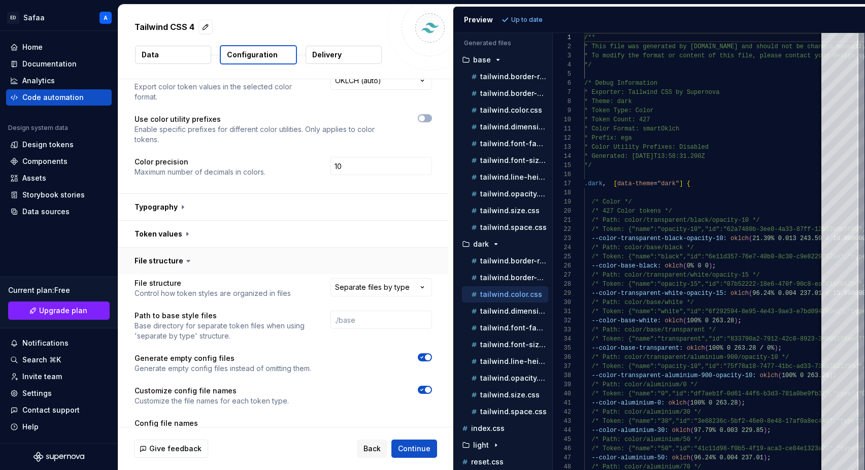
scroll to position [51, 0]
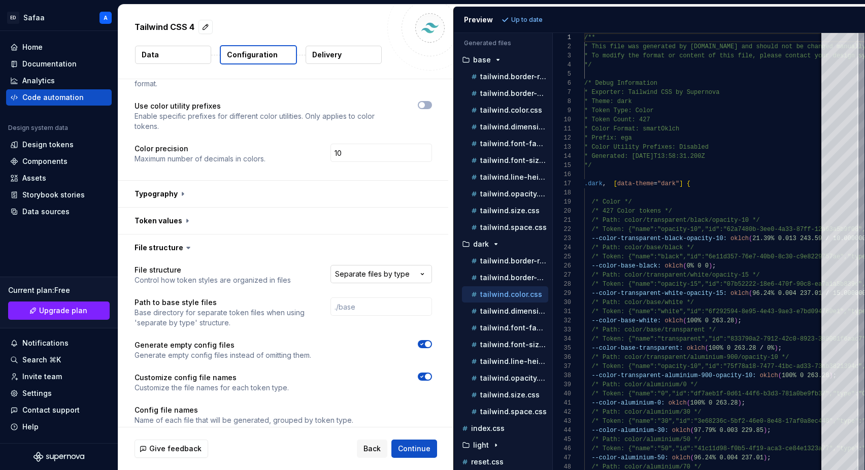
click at [392, 257] on html "**********" at bounding box center [432, 235] width 865 height 470
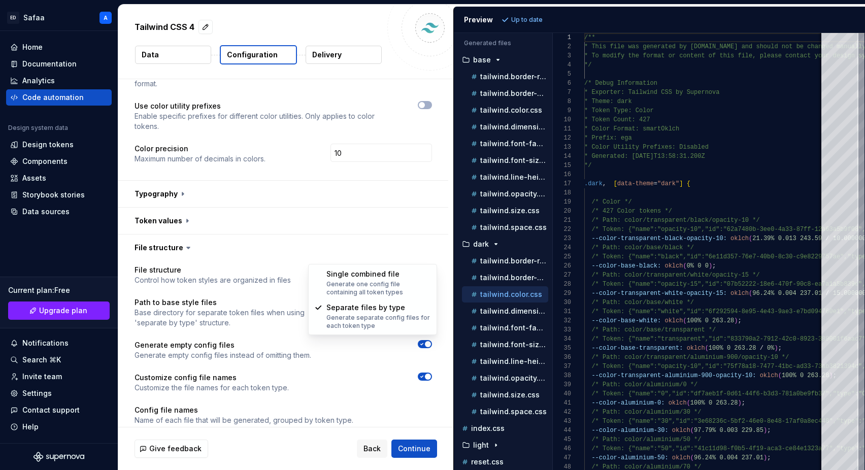
select select "**********"
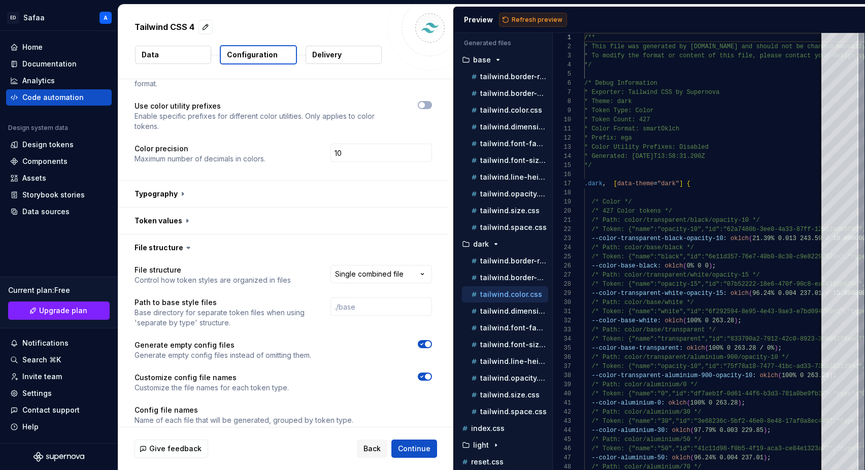
click at [525, 23] on button "Refresh preview" at bounding box center [533, 20] width 68 height 14
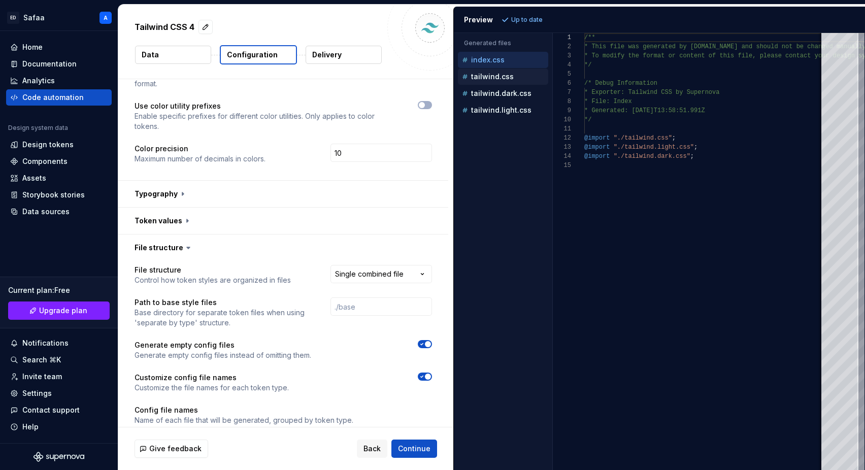
click at [514, 77] on div "tailwind.css" at bounding box center [504, 77] width 88 height 10
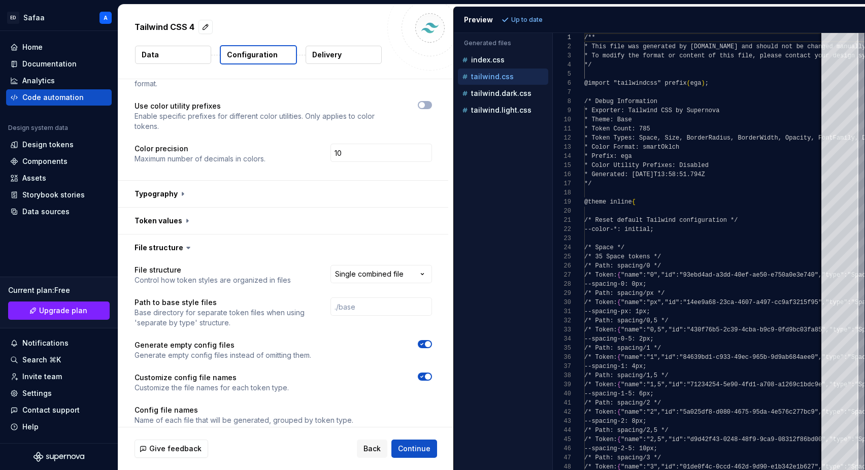
scroll to position [91, 0]
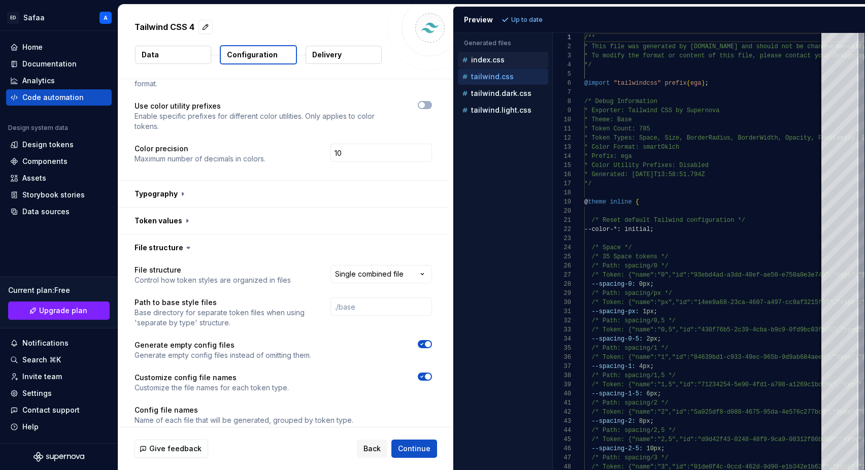
click at [511, 56] on div "index.css" at bounding box center [504, 60] width 88 height 10
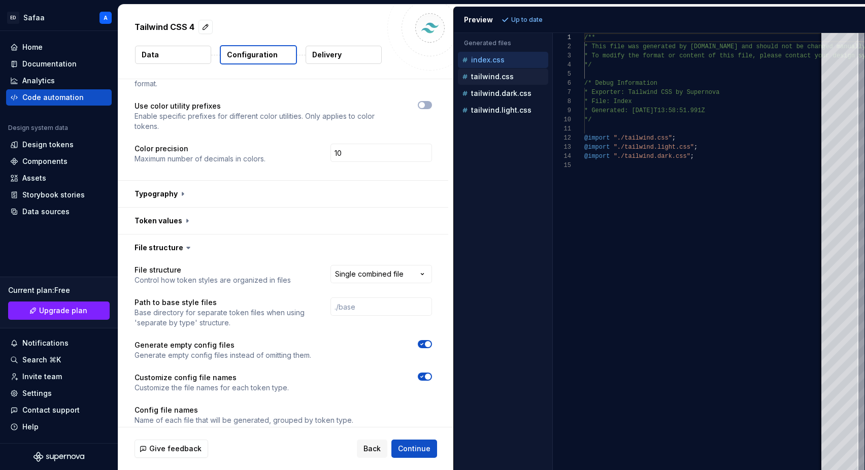
click at [506, 73] on p "tailwind.css" at bounding box center [492, 77] width 43 height 8
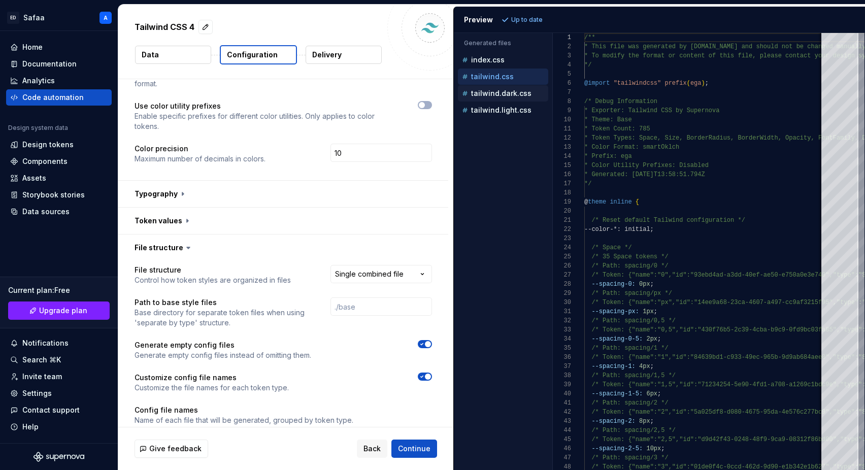
click at [511, 96] on p "tailwind.dark.css" at bounding box center [501, 93] width 60 height 8
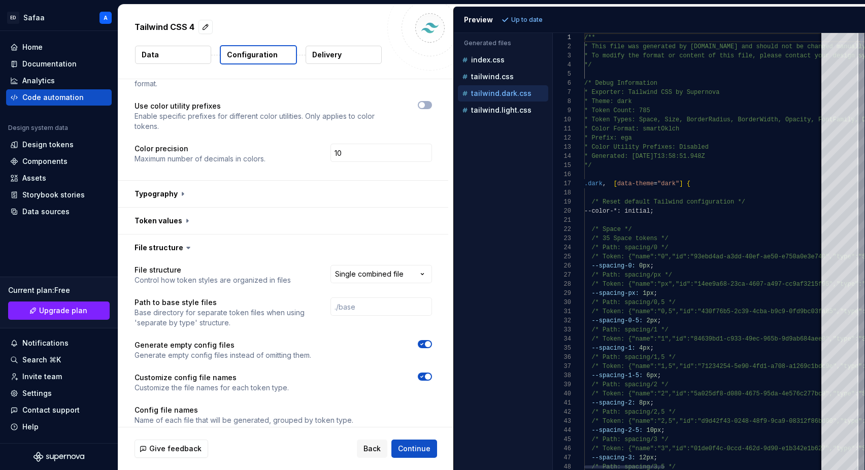
click at [490, 111] on p "tailwind.light.css" at bounding box center [501, 110] width 60 height 8
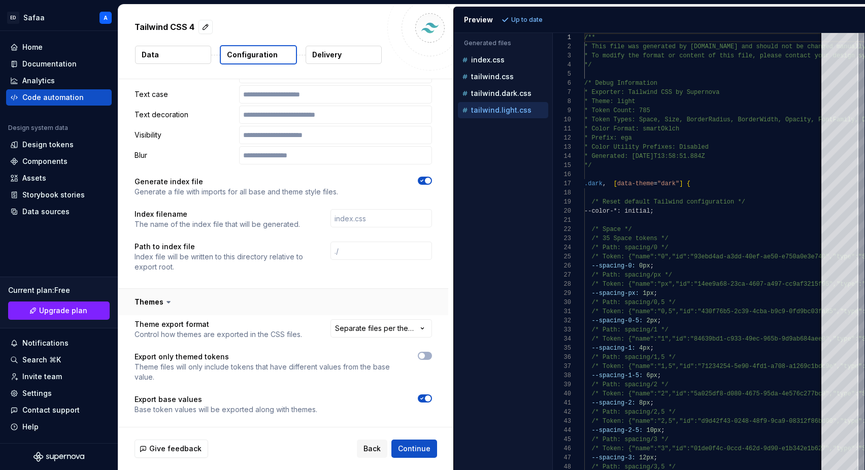
scroll to position [831, 0]
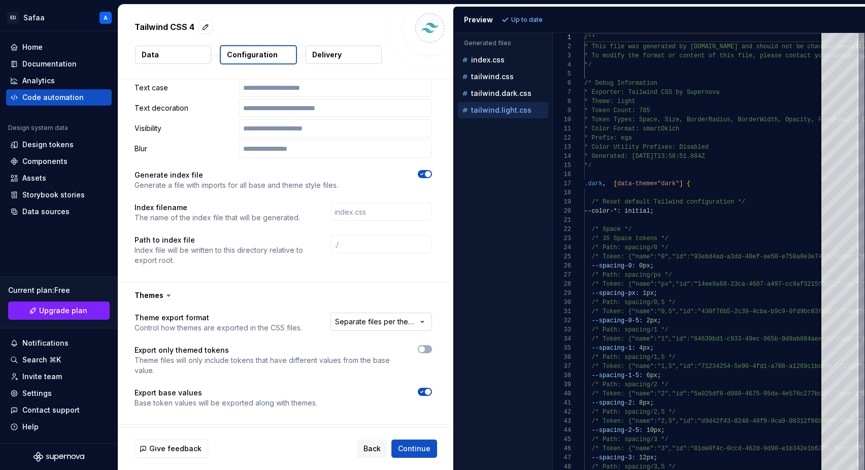
click at [376, 297] on html "**********" at bounding box center [432, 235] width 865 height 470
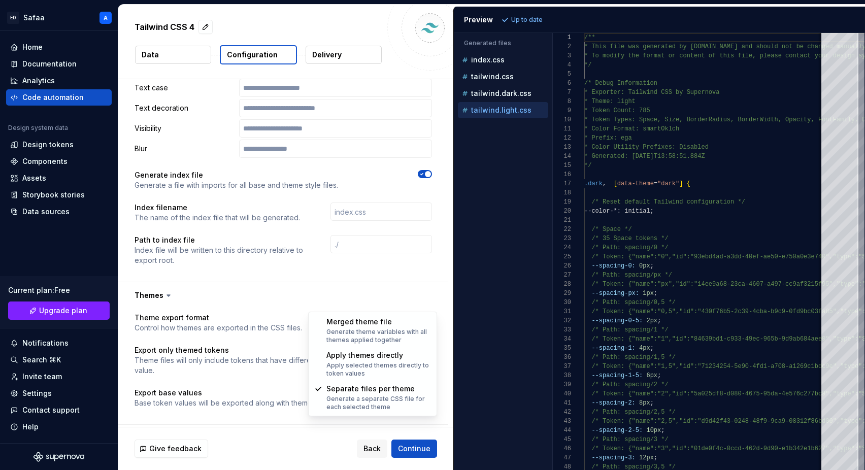
click at [290, 304] on html "**********" at bounding box center [432, 235] width 865 height 470
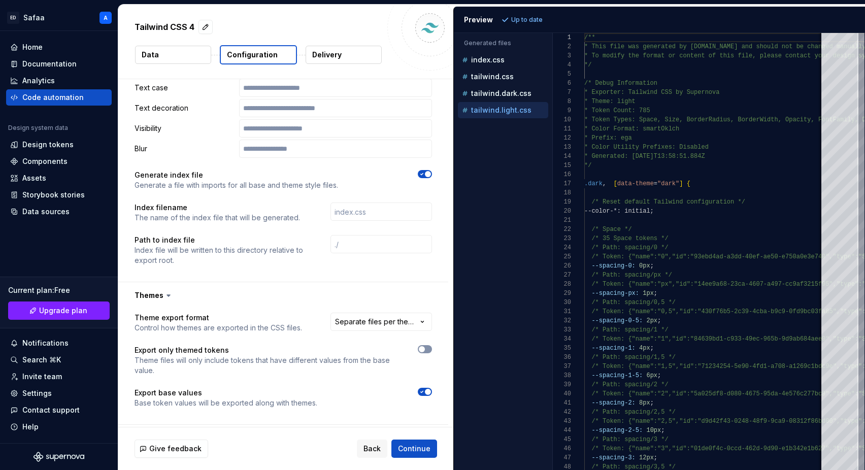
click at [425, 346] on span "button" at bounding box center [422, 349] width 6 height 6
click at [523, 22] on span "Refresh preview" at bounding box center [537, 20] width 51 height 8
type textarea "**********"
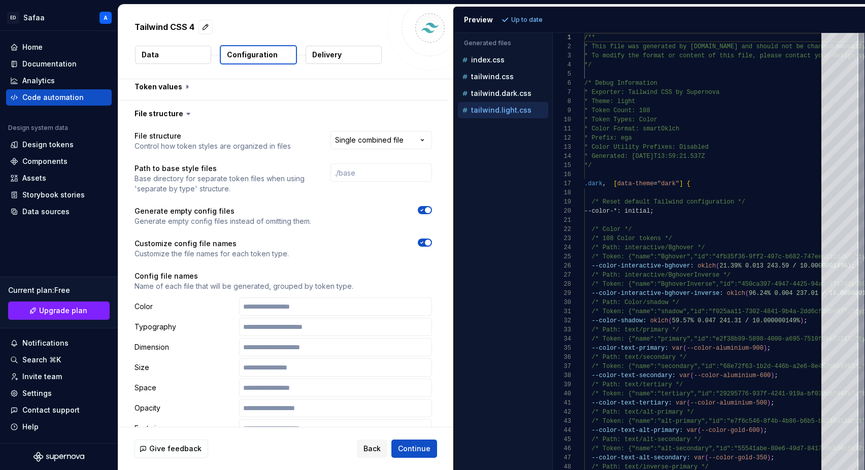
scroll to position [172, 0]
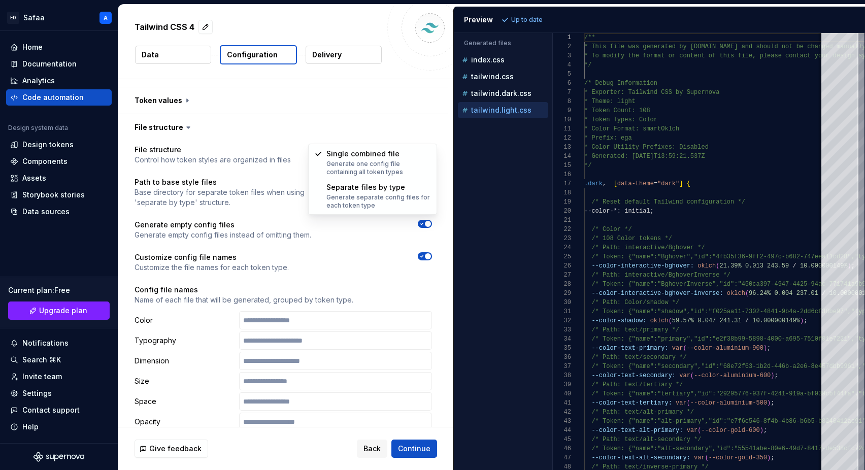
click at [404, 134] on html "**********" at bounding box center [432, 235] width 865 height 470
click at [400, 139] on html "**********" at bounding box center [432, 235] width 865 height 470
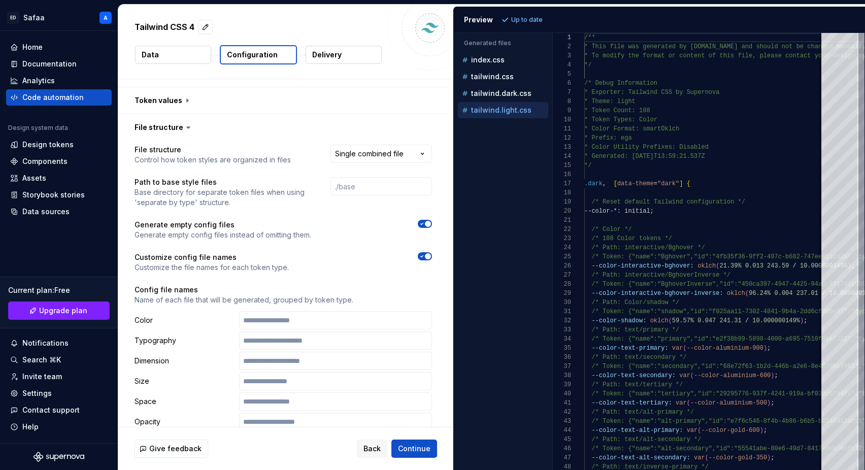
click at [423, 256] on icon "button" at bounding box center [422, 257] width 3 height 2
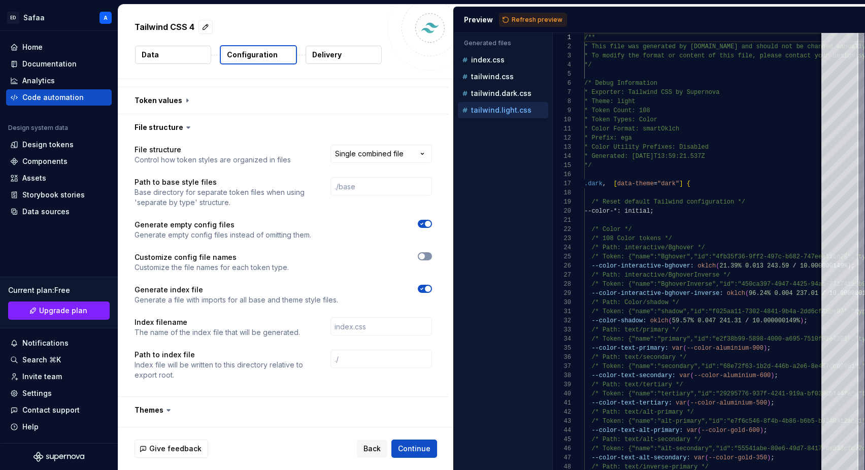
click at [425, 253] on span "button" at bounding box center [422, 256] width 6 height 6
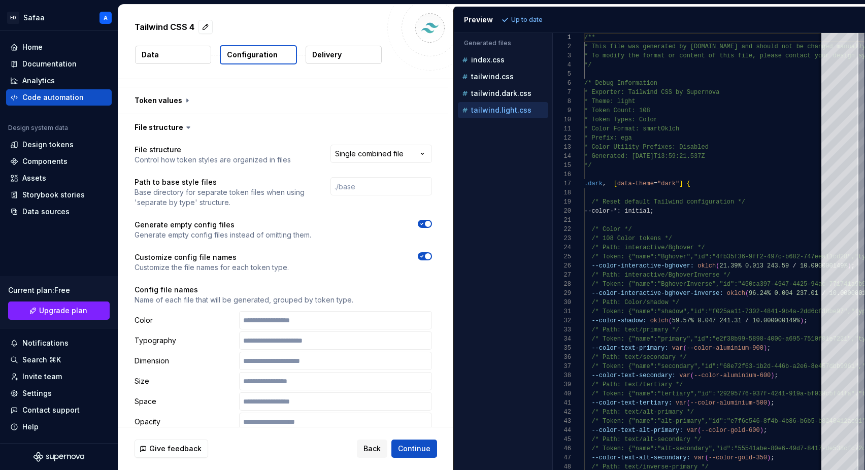
click at [423, 256] on icon "button" at bounding box center [422, 257] width 3 height 2
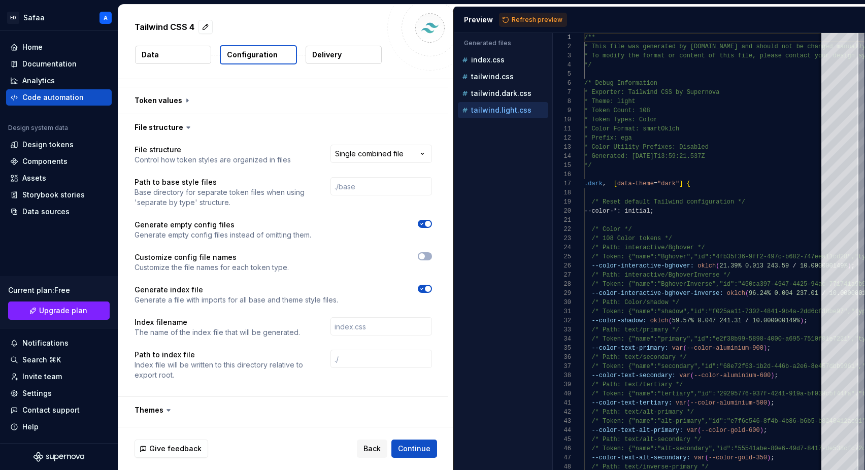
click at [423, 223] on icon "button" at bounding box center [422, 224] width 3 height 2
click at [521, 22] on span "Refresh preview" at bounding box center [537, 20] width 51 height 8
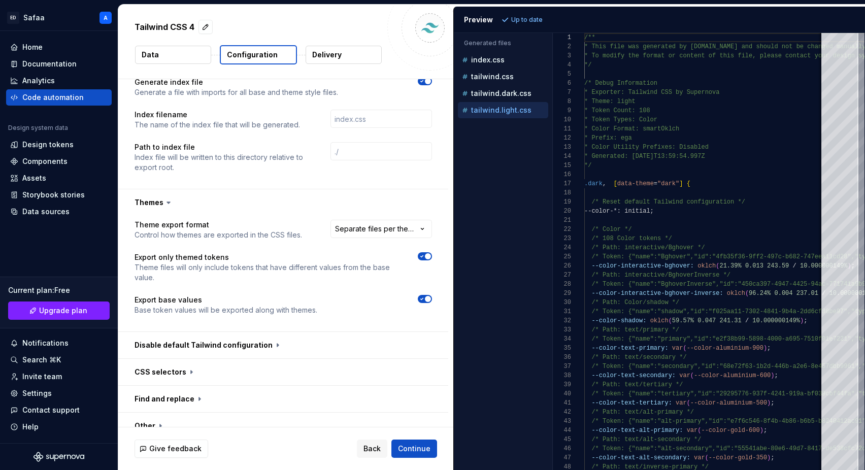
scroll to position [395, 0]
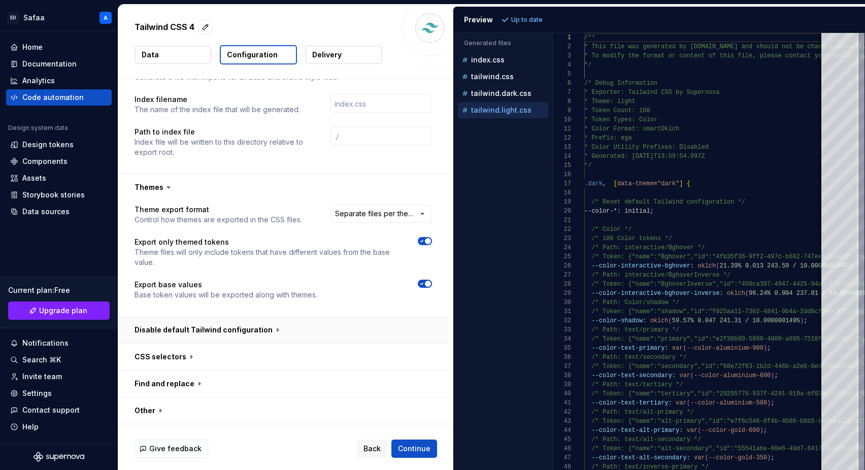
click at [246, 317] on button "button" at bounding box center [283, 330] width 330 height 26
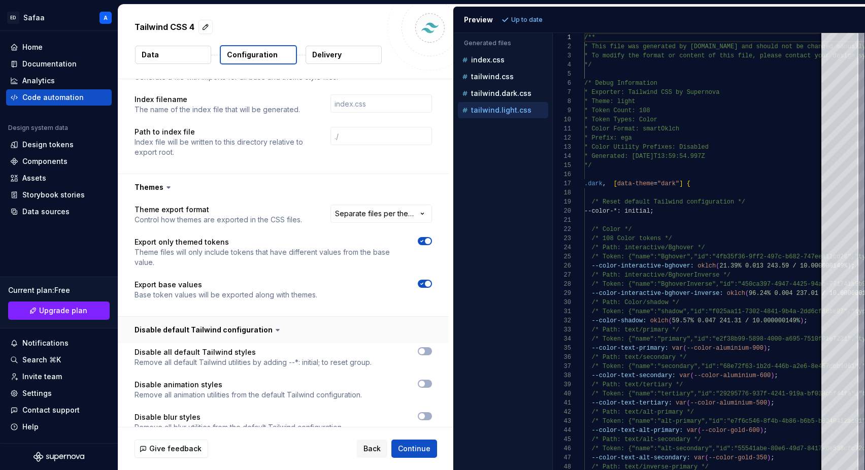
click at [259, 317] on button "button" at bounding box center [283, 330] width 330 height 26
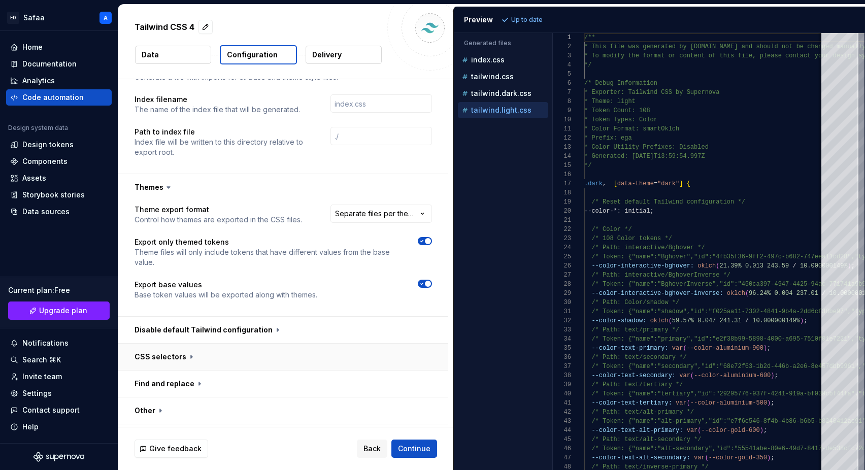
scroll to position [399, 0]
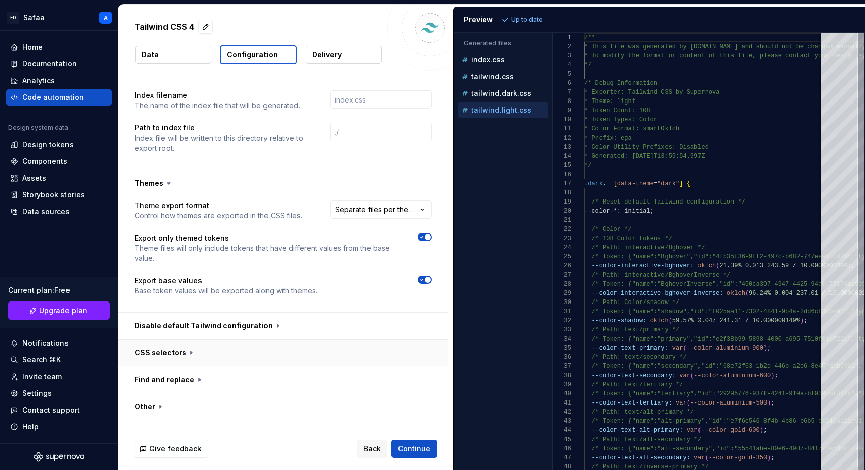
click at [175, 340] on button "button" at bounding box center [283, 353] width 330 height 26
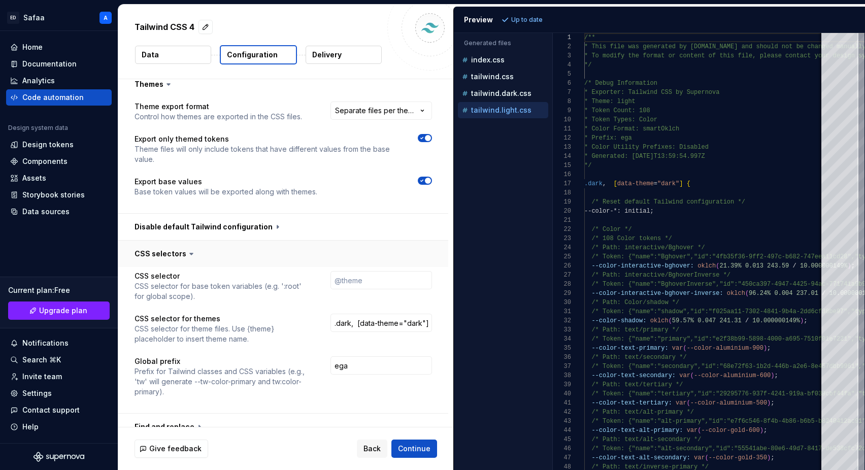
scroll to position [505, 0]
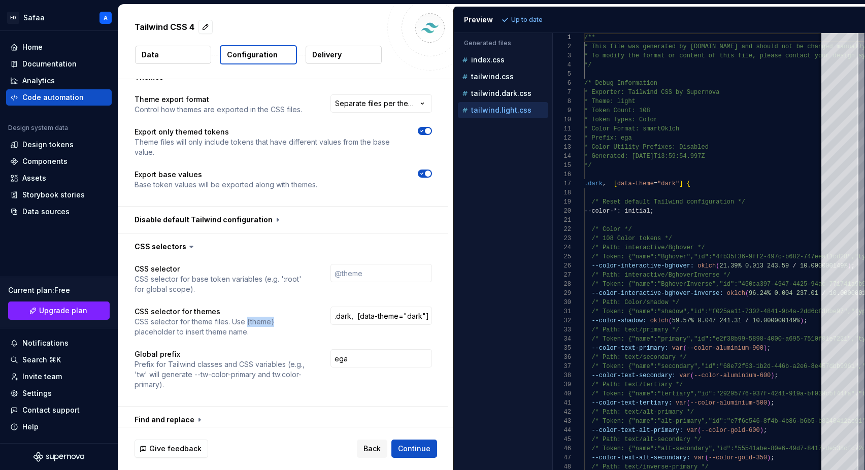
drag, startPoint x: 274, startPoint y: 302, endPoint x: 249, endPoint y: 302, distance: 25.4
click at [248, 317] on p "CSS selector for theme files. Use {theme} placeholder to insert theme name." at bounding box center [224, 327] width 178 height 20
copy p "{theme}"
drag, startPoint x: 363, startPoint y: 297, endPoint x: 308, endPoint y: 297, distance: 54.8
click at [308, 307] on div "CSS selector for themes CSS selector for theme files. Use {theme} placeholder t…" at bounding box center [284, 322] width 298 height 30
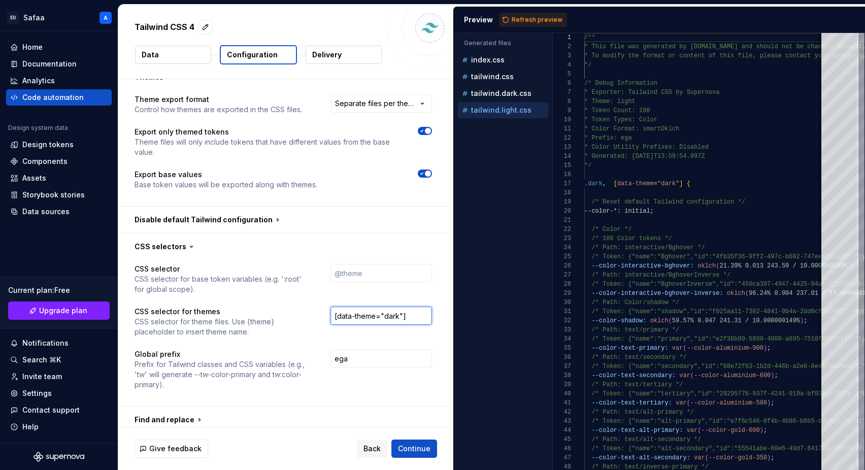
drag, startPoint x: 405, startPoint y: 293, endPoint x: 389, endPoint y: 293, distance: 15.2
click at [389, 307] on input "[data-theme="dark"]" at bounding box center [382, 316] width 102 height 18
paste input "{theme}"
type input "[data-theme="{theme}"]"
click at [525, 19] on span "Refresh preview" at bounding box center [537, 20] width 51 height 8
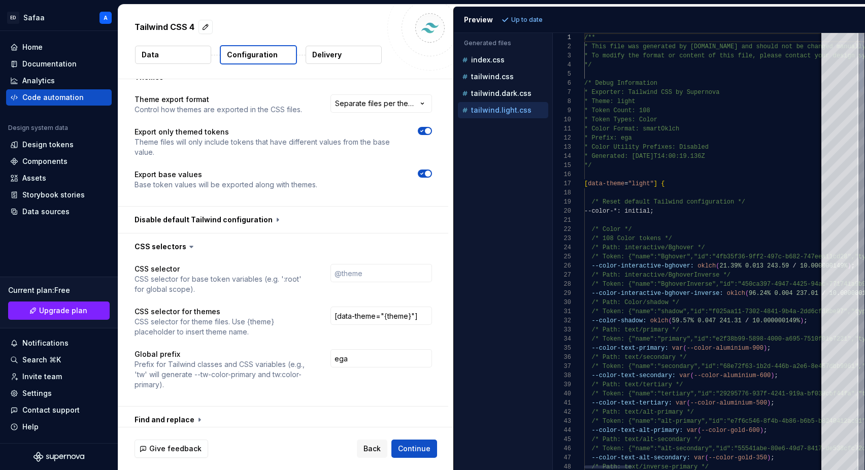
type textarea "**********"
click at [278, 12] on div "Tailwind CSS 4 Data Configuration Delivery" at bounding box center [285, 42] width 335 height 74
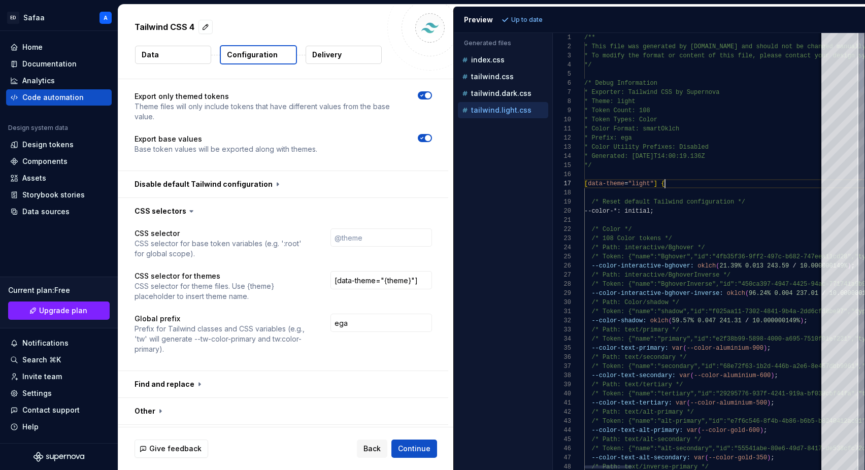
click at [383, 228] on input "text" at bounding box center [382, 237] width 102 height 18
type input ":root"
click at [528, 20] on span "Refresh preview" at bounding box center [537, 20] width 51 height 8
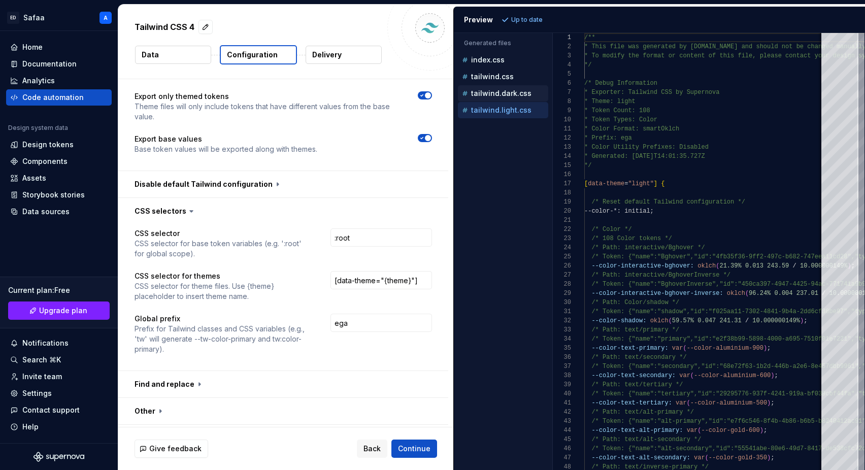
click at [512, 89] on p "tailwind.dark.css" at bounding box center [501, 93] width 60 height 8
click at [506, 73] on p "tailwind.css" at bounding box center [492, 77] width 43 height 8
type textarea "**********"
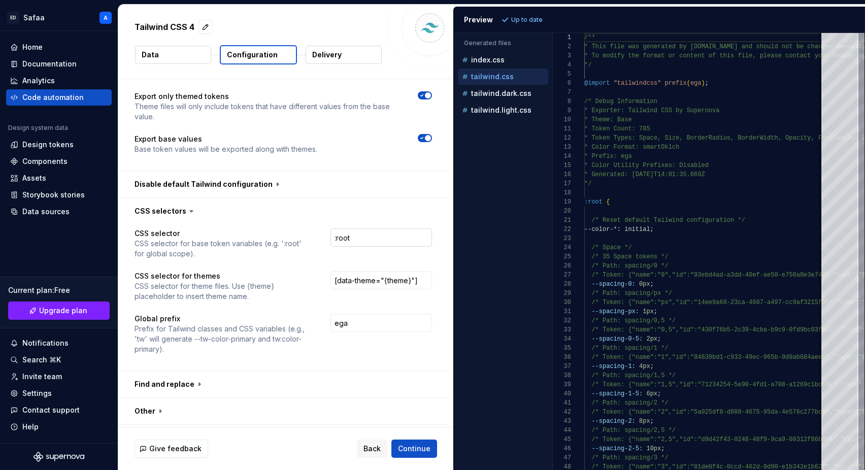
click at [382, 228] on input ":root" at bounding box center [382, 237] width 102 height 18
click at [521, 19] on span "Refresh preview" at bounding box center [537, 20] width 51 height 8
click at [514, 61] on div "index.css" at bounding box center [504, 60] width 88 height 10
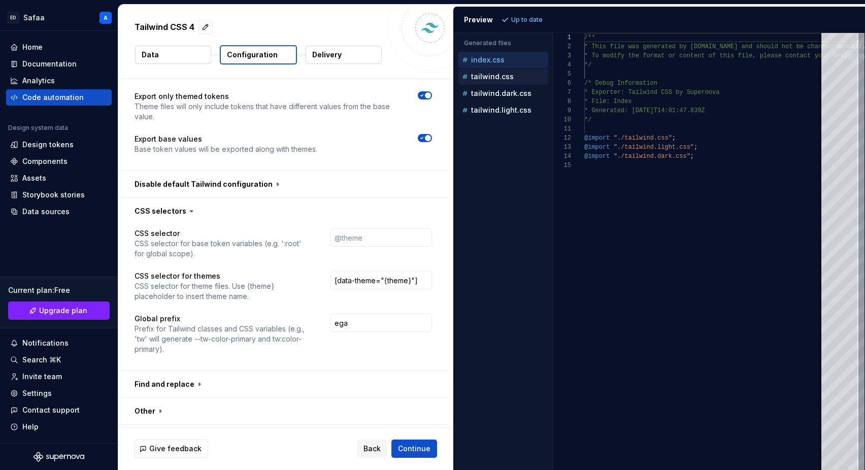
click at [499, 72] on div "tailwind.css" at bounding box center [504, 77] width 88 height 10
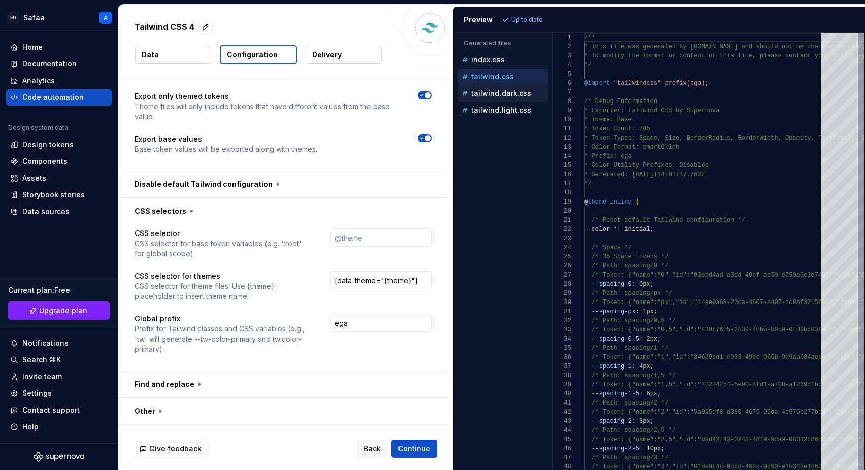
click at [495, 93] on p "tailwind.dark.css" at bounding box center [501, 93] width 60 height 8
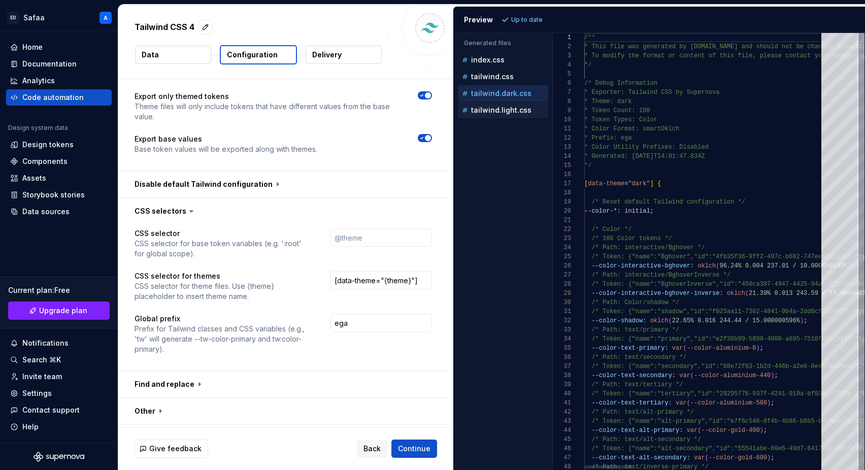
click at [498, 110] on p "tailwind.light.css" at bounding box center [501, 110] width 60 height 8
click at [499, 100] on div "tailwind.dark.css" at bounding box center [503, 93] width 90 height 16
click at [490, 86] on div "tailwind.dark.css" at bounding box center [503, 93] width 90 height 16
click at [498, 90] on p "tailwind.dark.css" at bounding box center [501, 93] width 60 height 8
click at [500, 73] on p "tailwind.css" at bounding box center [492, 77] width 43 height 8
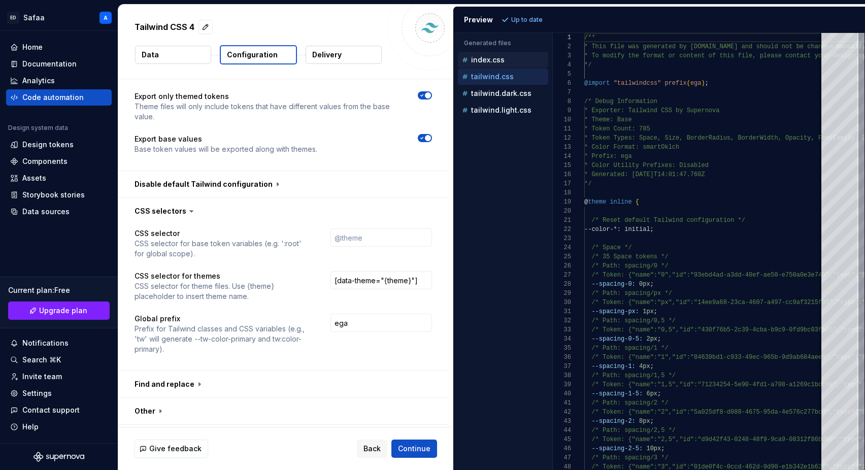
click at [500, 60] on p "index.css" at bounding box center [488, 60] width 34 height 8
type textarea "**********"
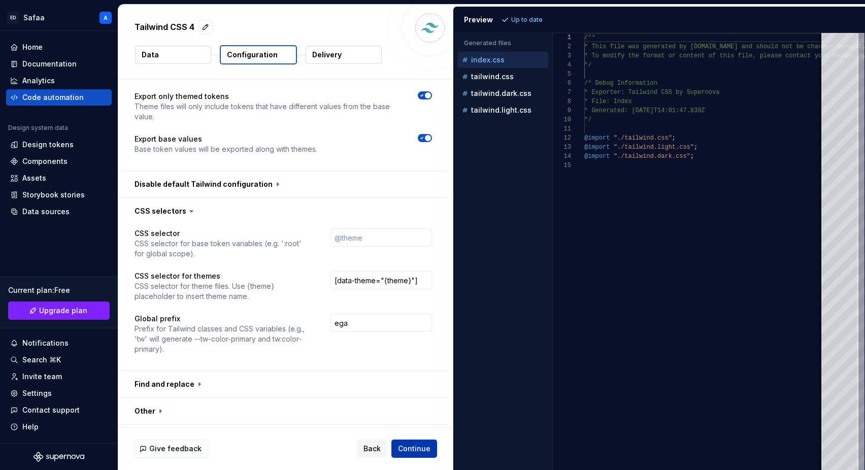
click at [409, 444] on span "Continue" at bounding box center [414, 449] width 32 height 10
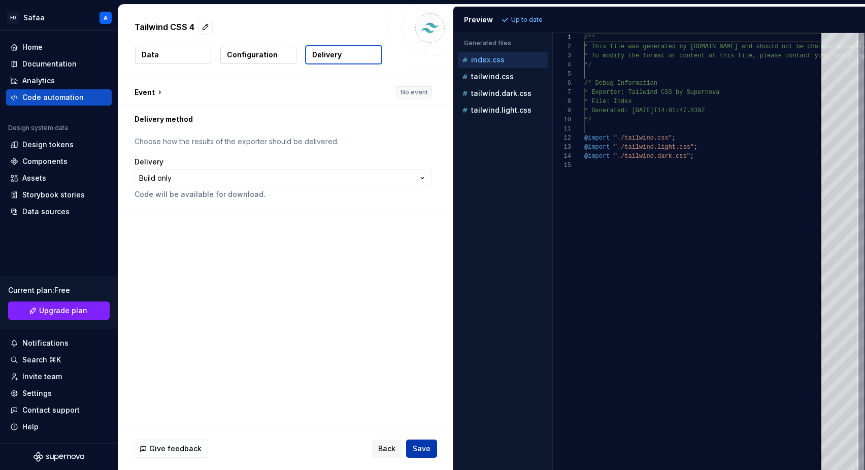
click at [416, 447] on span "Save" at bounding box center [422, 449] width 18 height 10
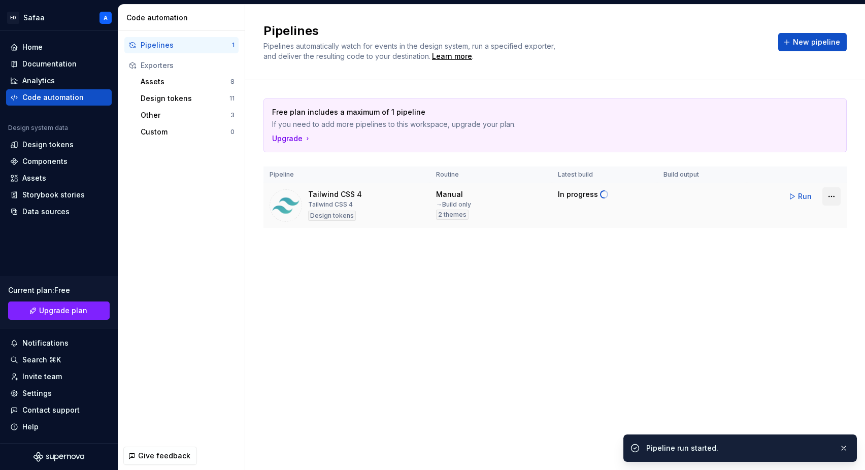
click at [727, 199] on html "[PERSON_NAME] A Home Documentation Analytics Code automation Design system data…" at bounding box center [432, 235] width 865 height 470
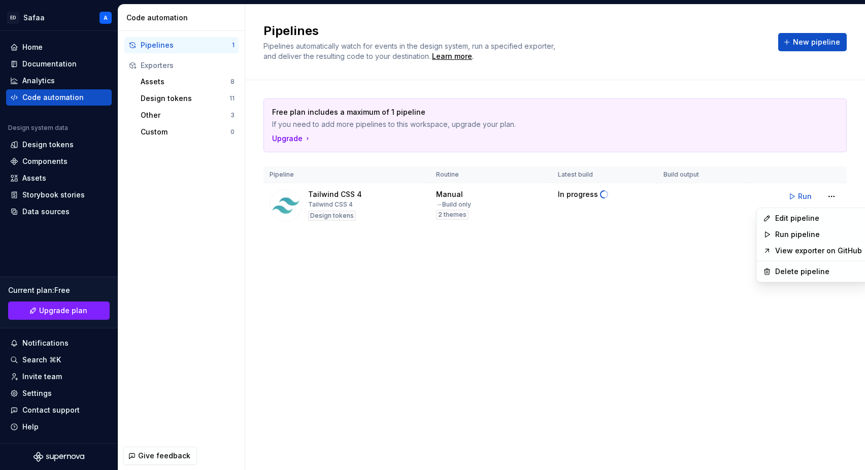
click at [708, 268] on html "[PERSON_NAME] A Home Documentation Analytics Code automation Design system data…" at bounding box center [432, 235] width 865 height 470
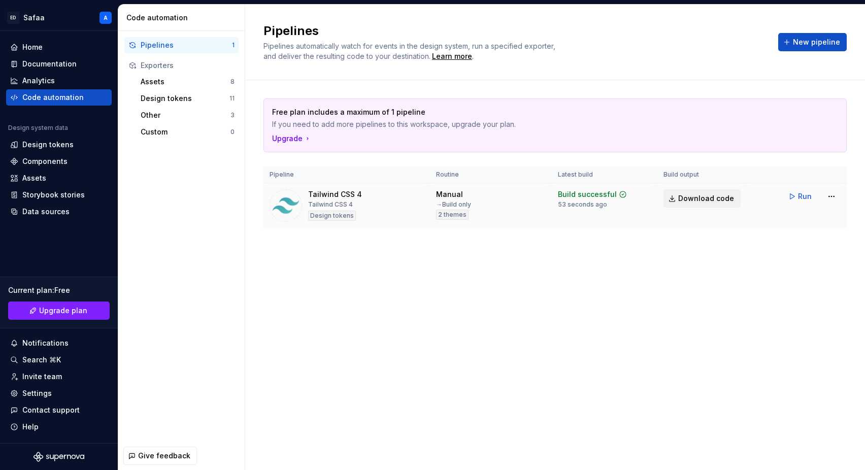
click at [699, 199] on span "Download code" at bounding box center [706, 198] width 56 height 10
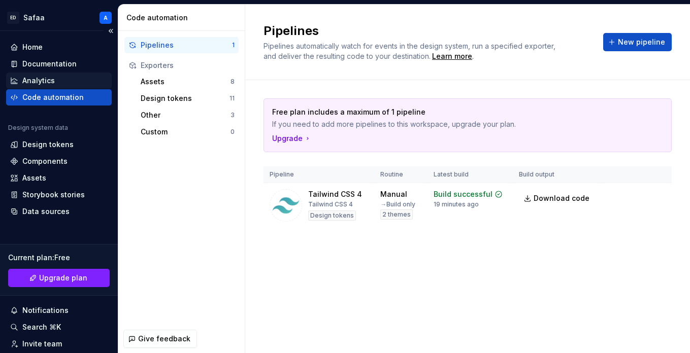
click at [59, 81] on div "Analytics" at bounding box center [58, 81] width 97 height 10
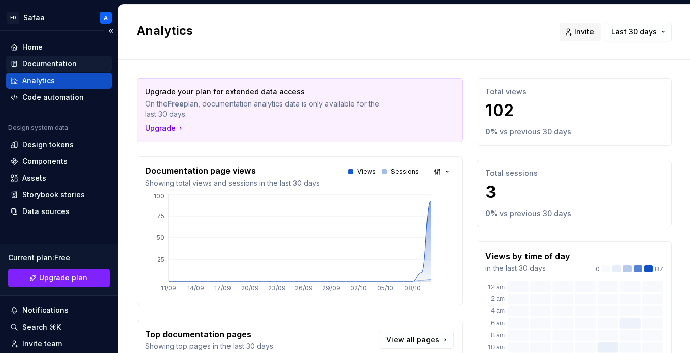
click at [61, 66] on div "Documentation" at bounding box center [49, 64] width 54 height 10
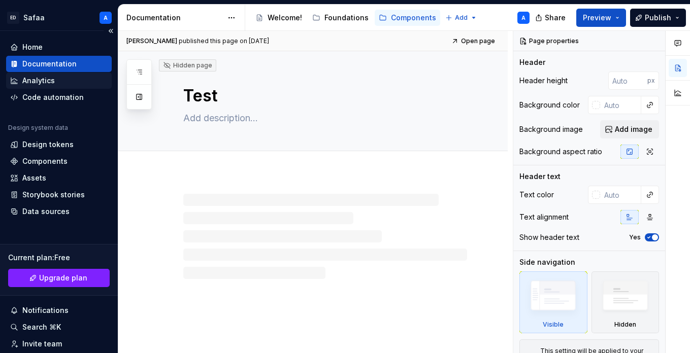
click at [57, 83] on div "Analytics" at bounding box center [58, 81] width 97 height 10
type textarea "*"
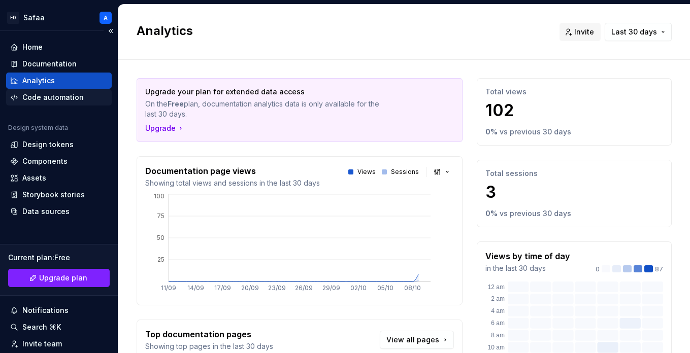
click at [59, 96] on div "Code automation" at bounding box center [52, 97] width 61 height 10
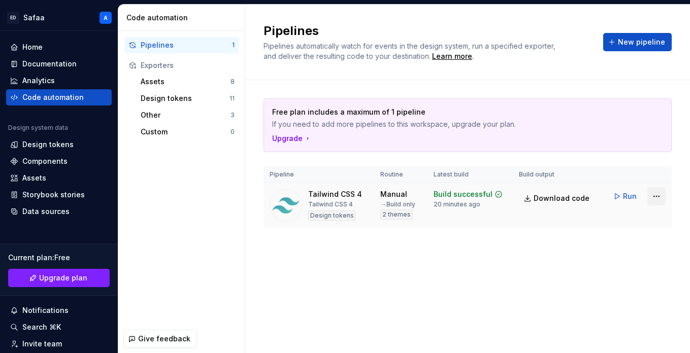
click at [654, 195] on html "[PERSON_NAME] A Home Documentation Analytics Code automation Design system data…" at bounding box center [345, 176] width 690 height 353
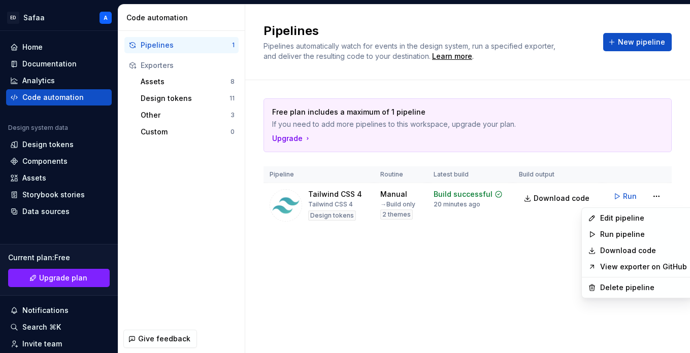
click at [656, 188] on html "[PERSON_NAME] A Home Documentation Analytics Code automation Design system data…" at bounding box center [345, 176] width 690 height 353
click at [656, 199] on html "[PERSON_NAME] A Home Documentation Analytics Code automation Design system data…" at bounding box center [345, 176] width 690 height 353
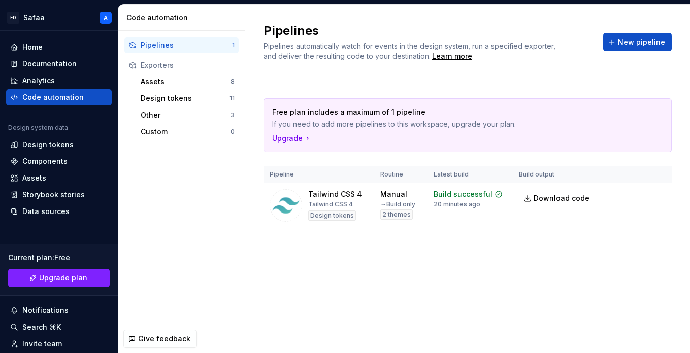
click at [656, 197] on html "[PERSON_NAME] A Home Documentation Analytics Code automation Design system data…" at bounding box center [345, 176] width 690 height 353
click at [40, 11] on html "[PERSON_NAME] A Home Documentation Analytics Code automation Design system data…" at bounding box center [345, 176] width 690 height 353
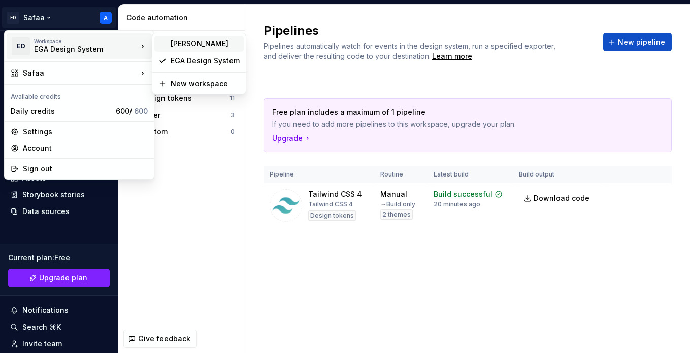
click at [197, 43] on div "[PERSON_NAME]" at bounding box center [205, 44] width 69 height 10
